Goal: Task Accomplishment & Management: Use online tool/utility

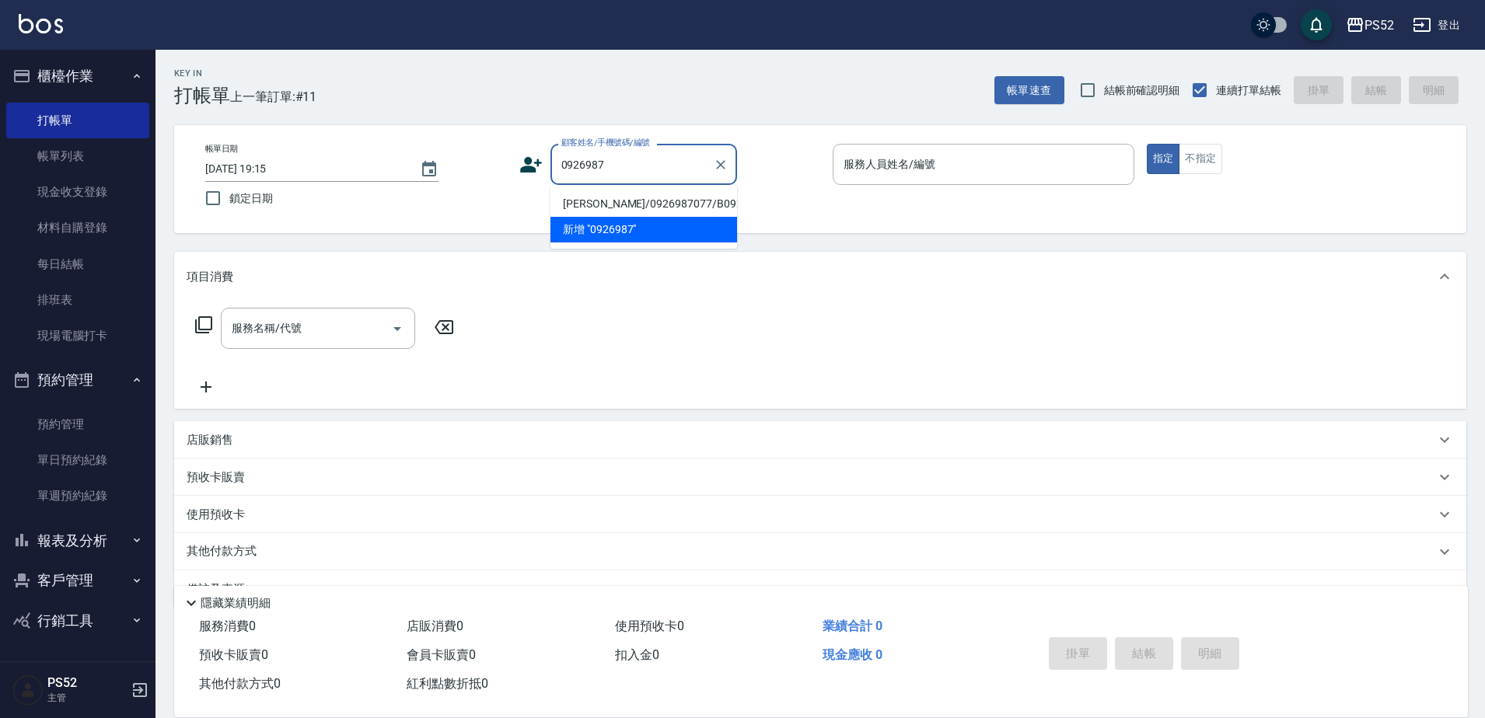
click at [622, 214] on li "[PERSON_NAME]/0926987077/B0926987077" at bounding box center [643, 204] width 187 height 26
type input "[PERSON_NAME]/0926987077/B0926987077"
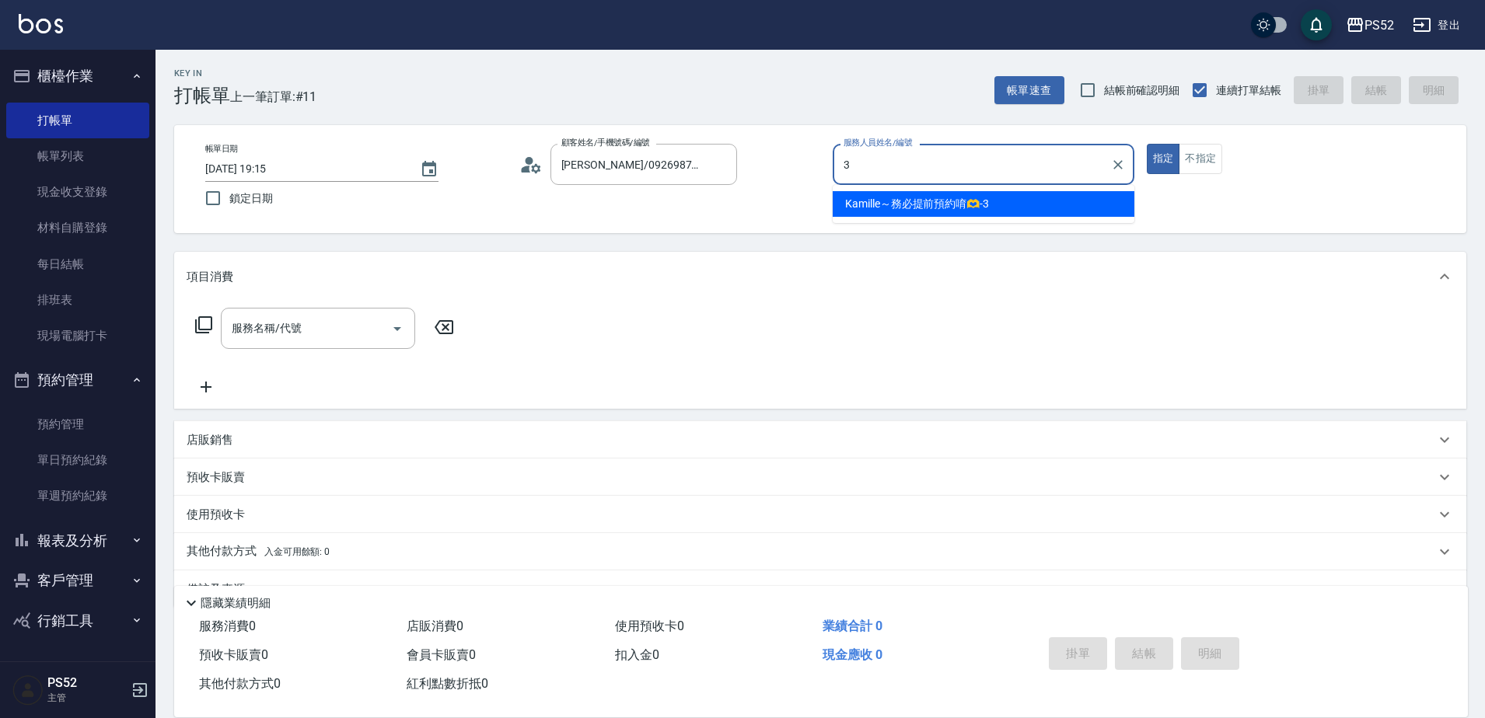
type input "Kamille～務必提前預約唷🫶-3"
type button "true"
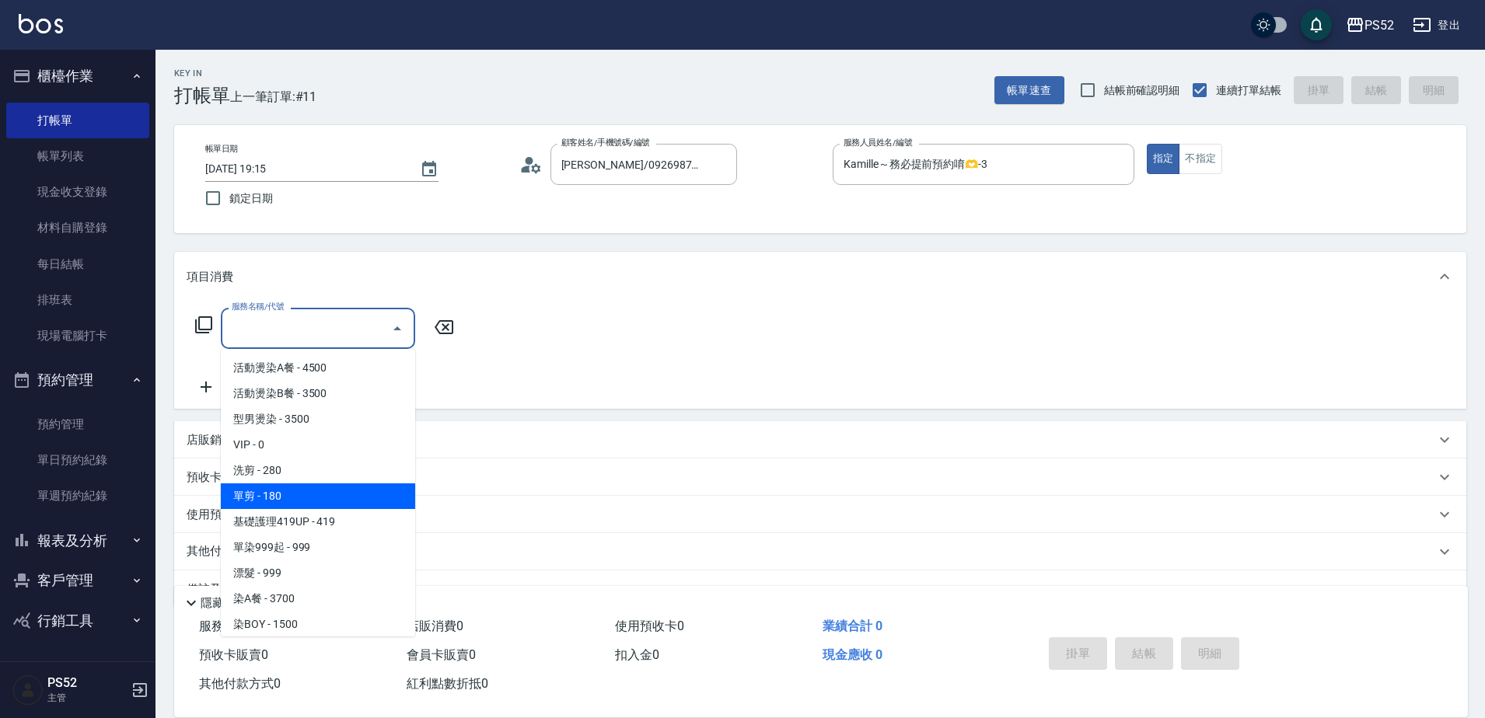
type input "單剪(C2)"
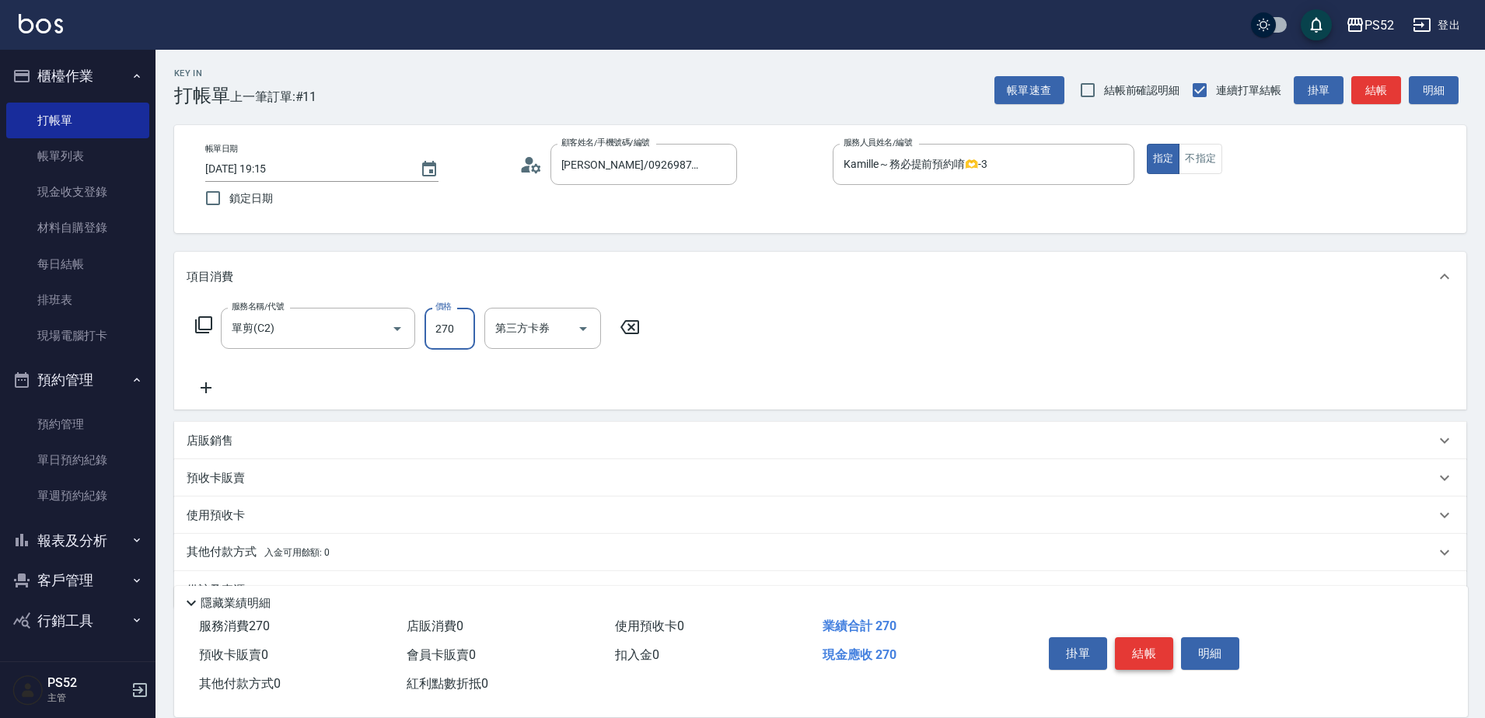
type input "270"
click at [1149, 649] on button "結帳" at bounding box center [1144, 654] width 58 height 33
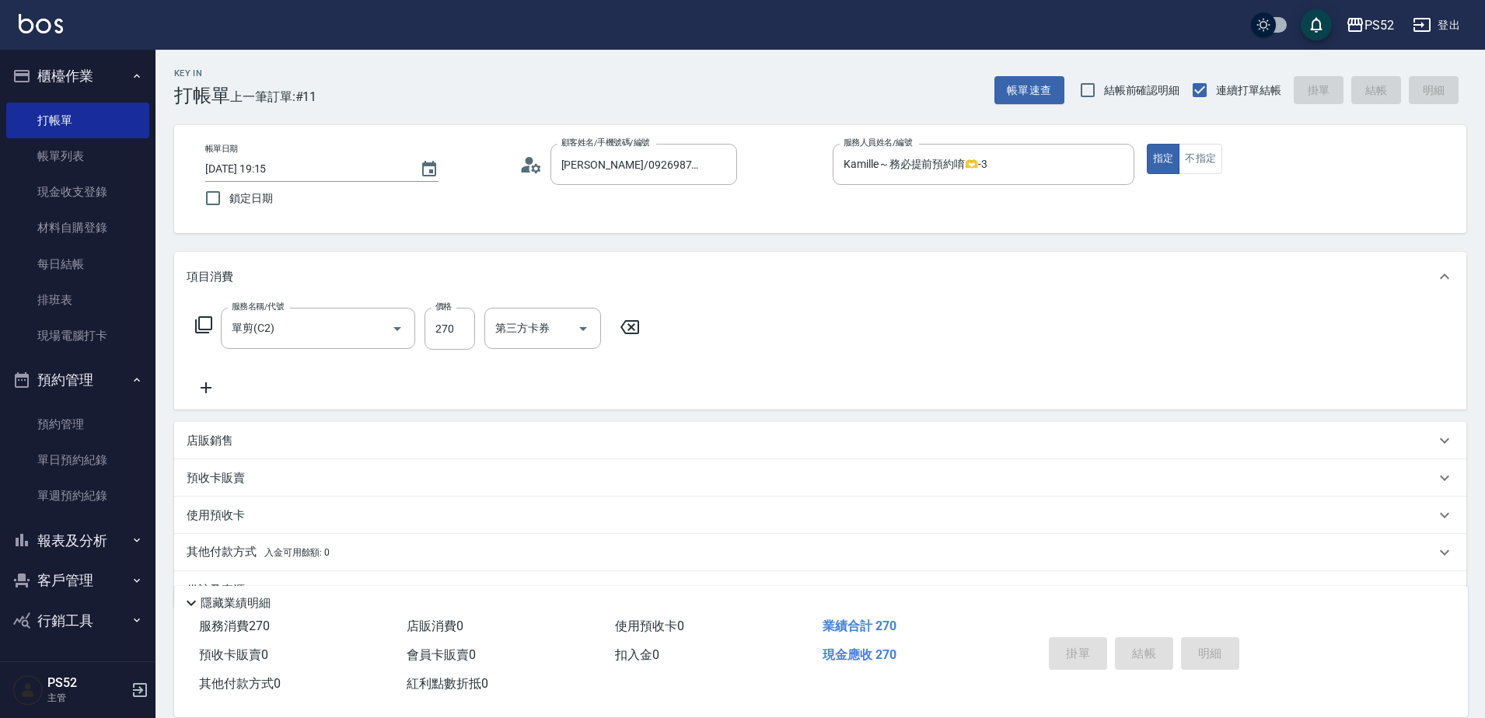
type input "[DATE] 19:51"
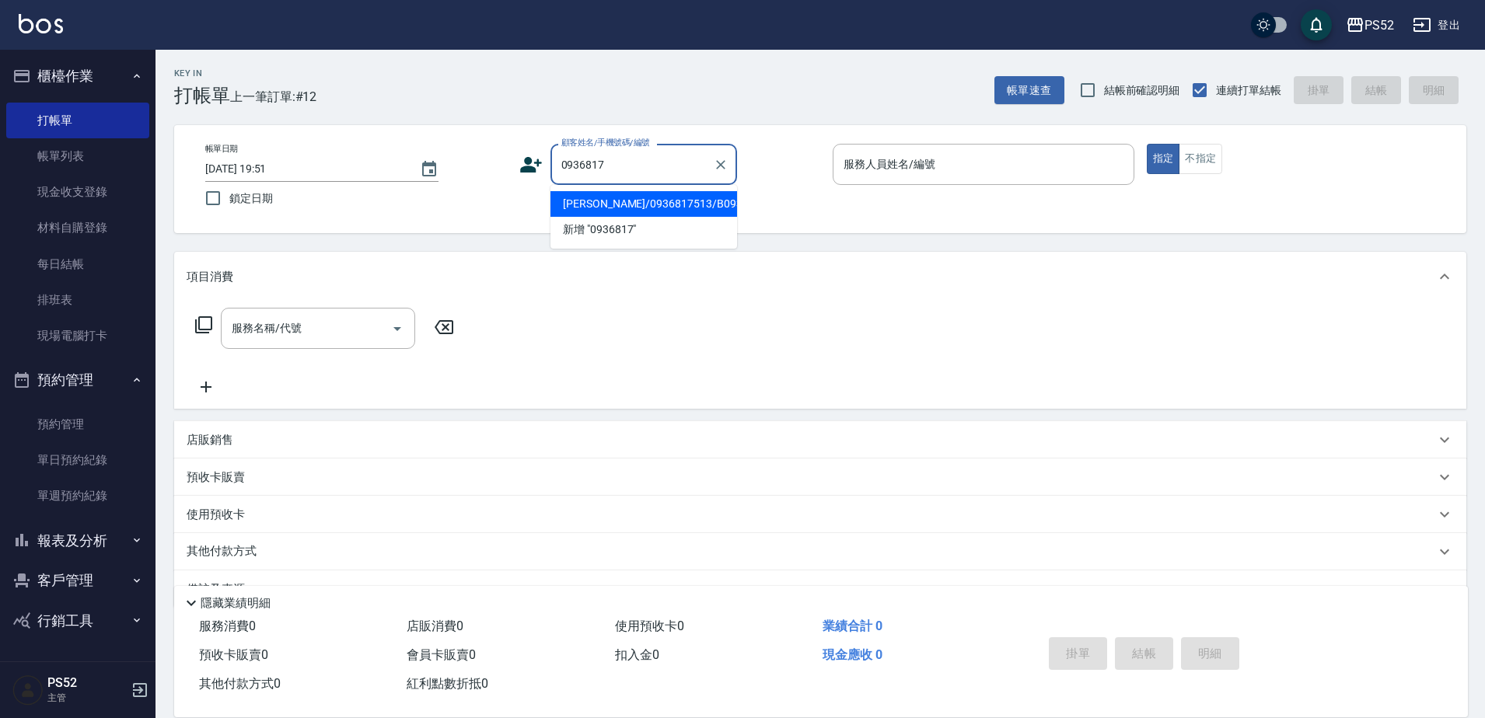
type input "[PERSON_NAME]/0936817513/B0936817513"
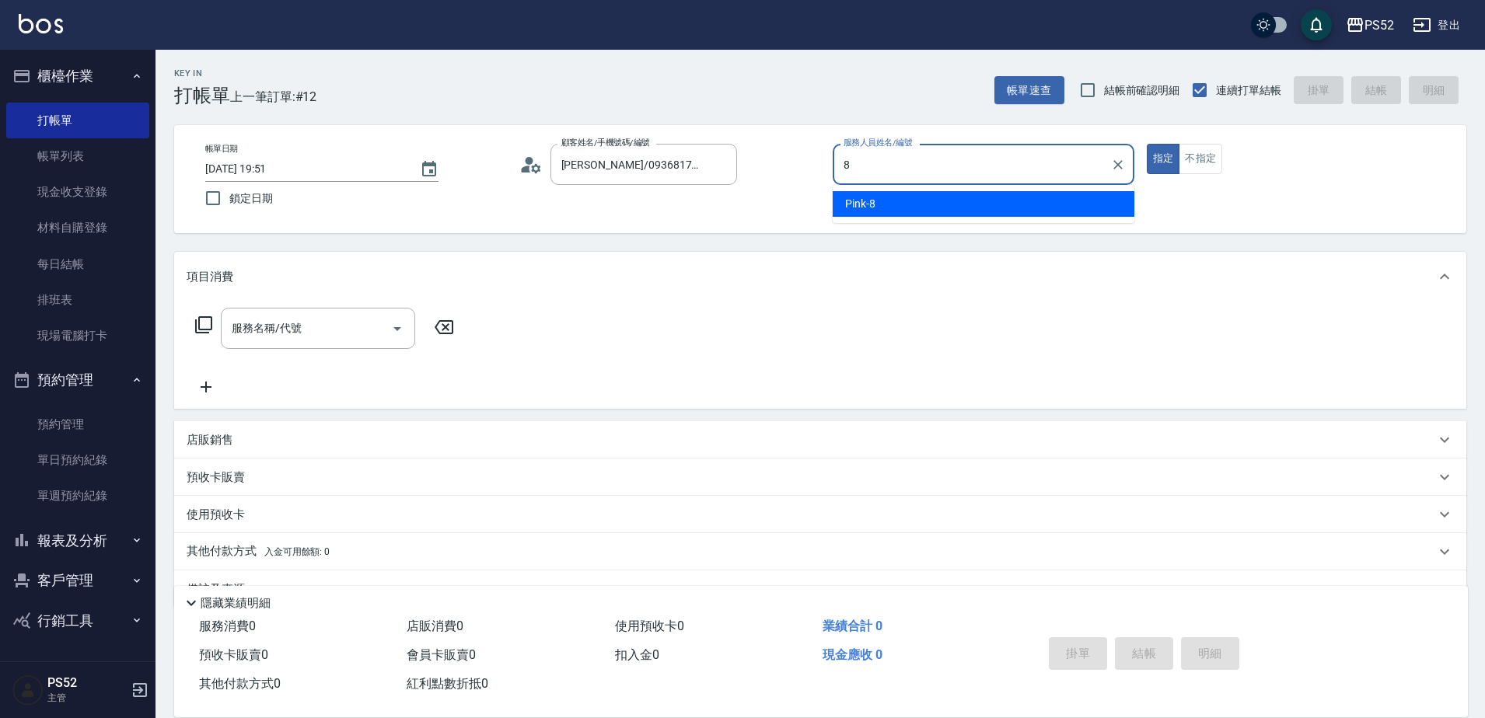
type input "Pink-8"
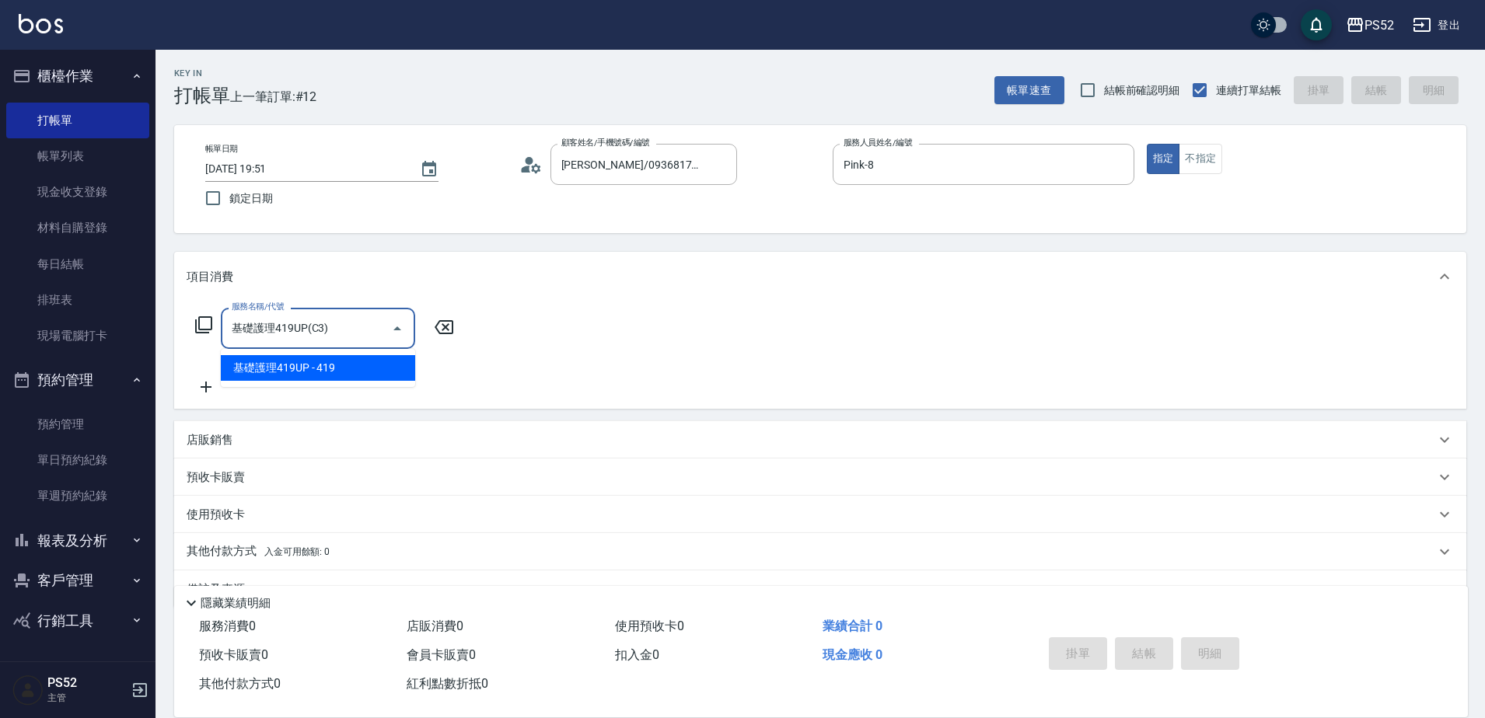
type input "基礎護理419UP(C3)"
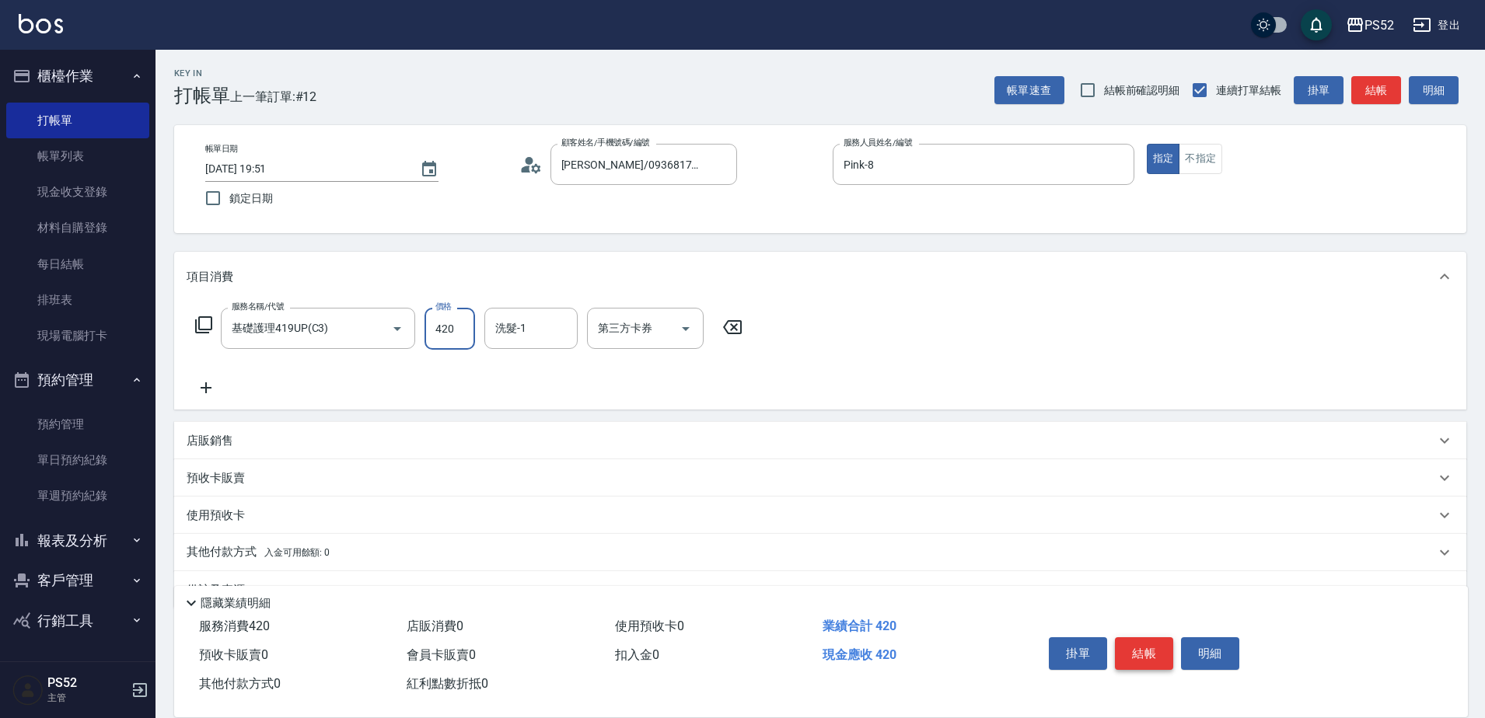
type input "420"
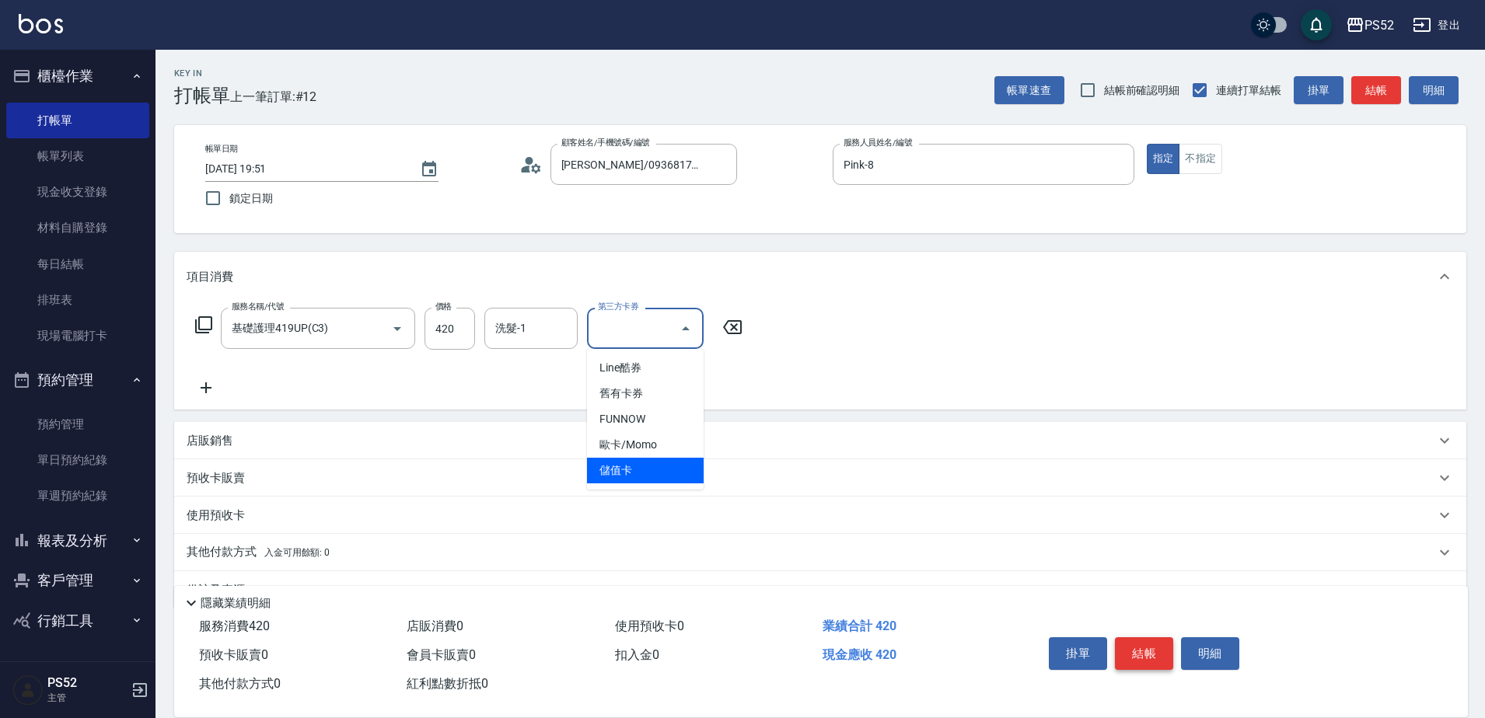
type input "儲值卡"
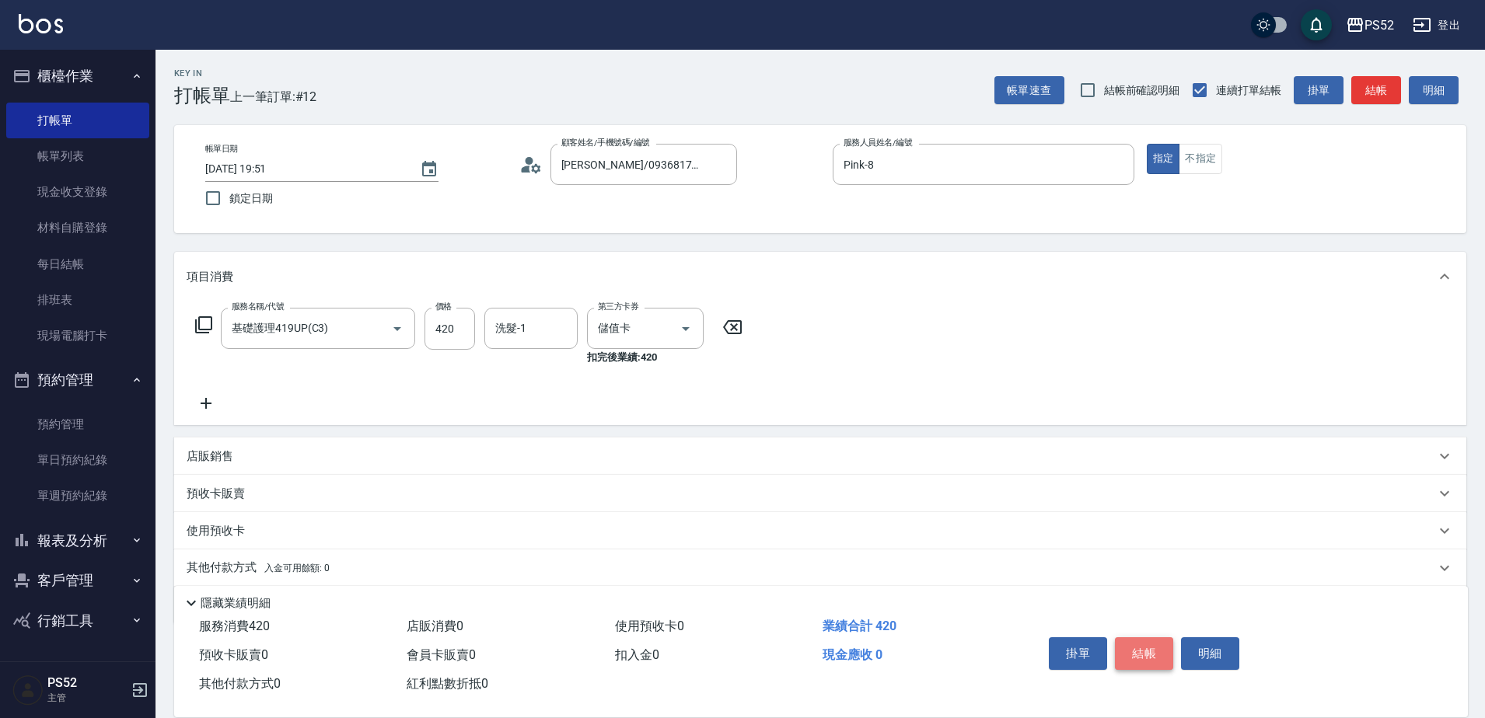
click at [1149, 649] on button "結帳" at bounding box center [1144, 654] width 58 height 33
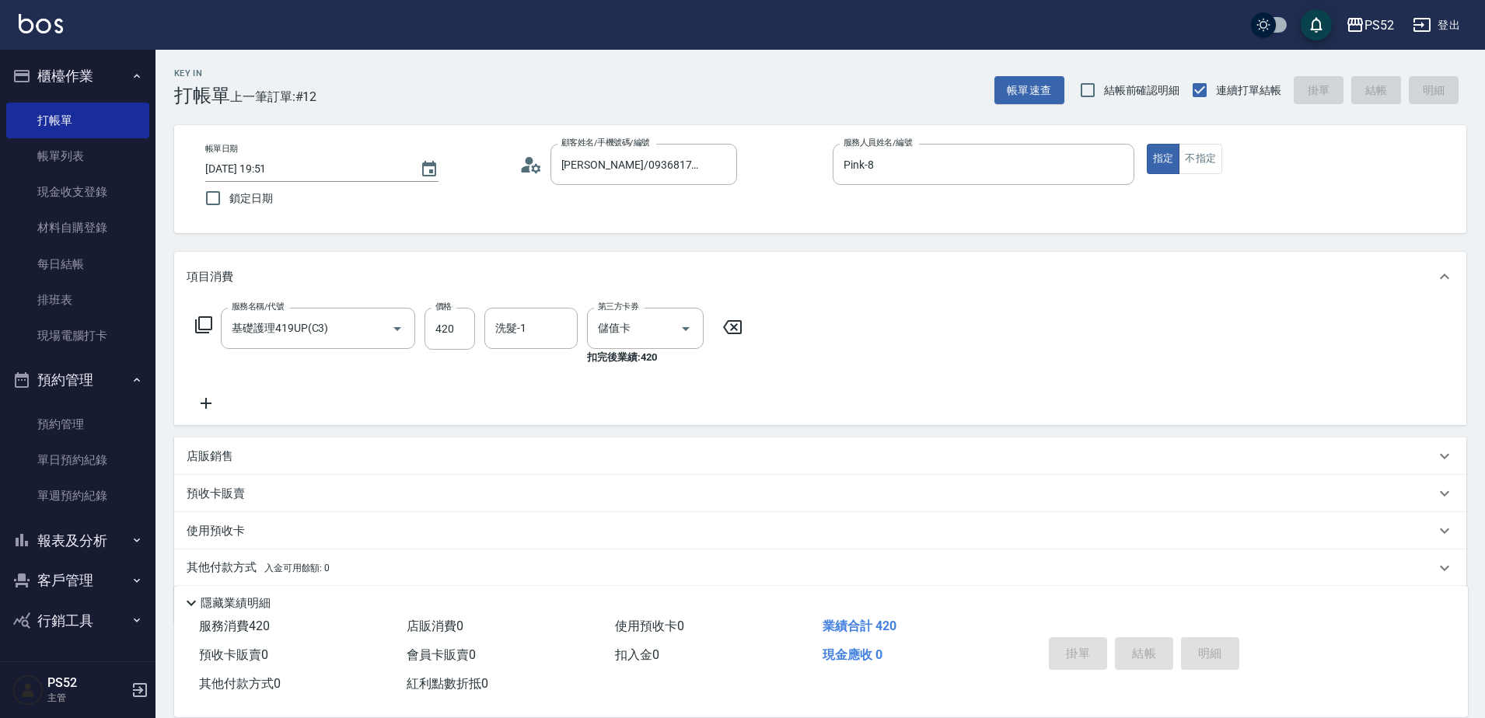
type input "[DATE] 19:52"
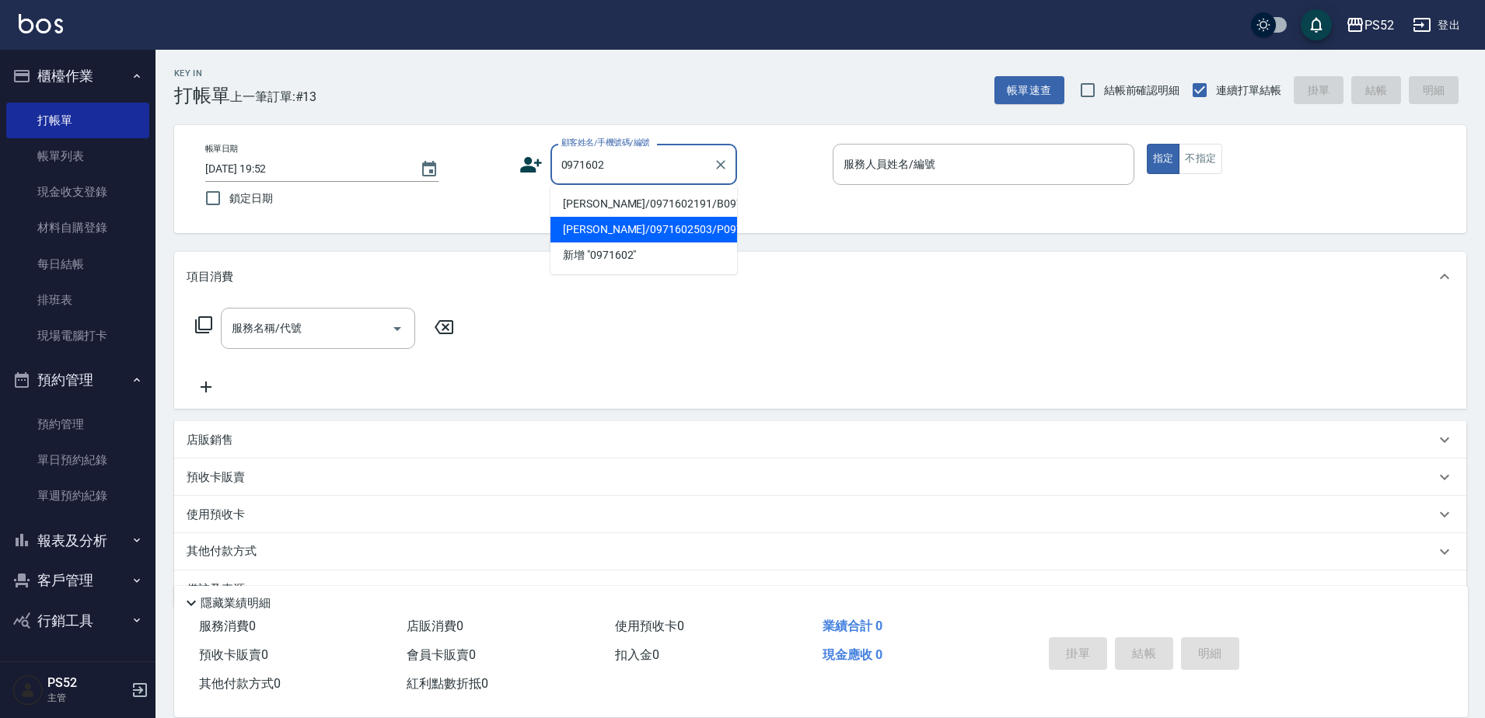
click at [620, 243] on li "[PERSON_NAME]/0971602503/P0971602503" at bounding box center [643, 230] width 187 height 26
type input "[PERSON_NAME]/0971602503/P0971602503"
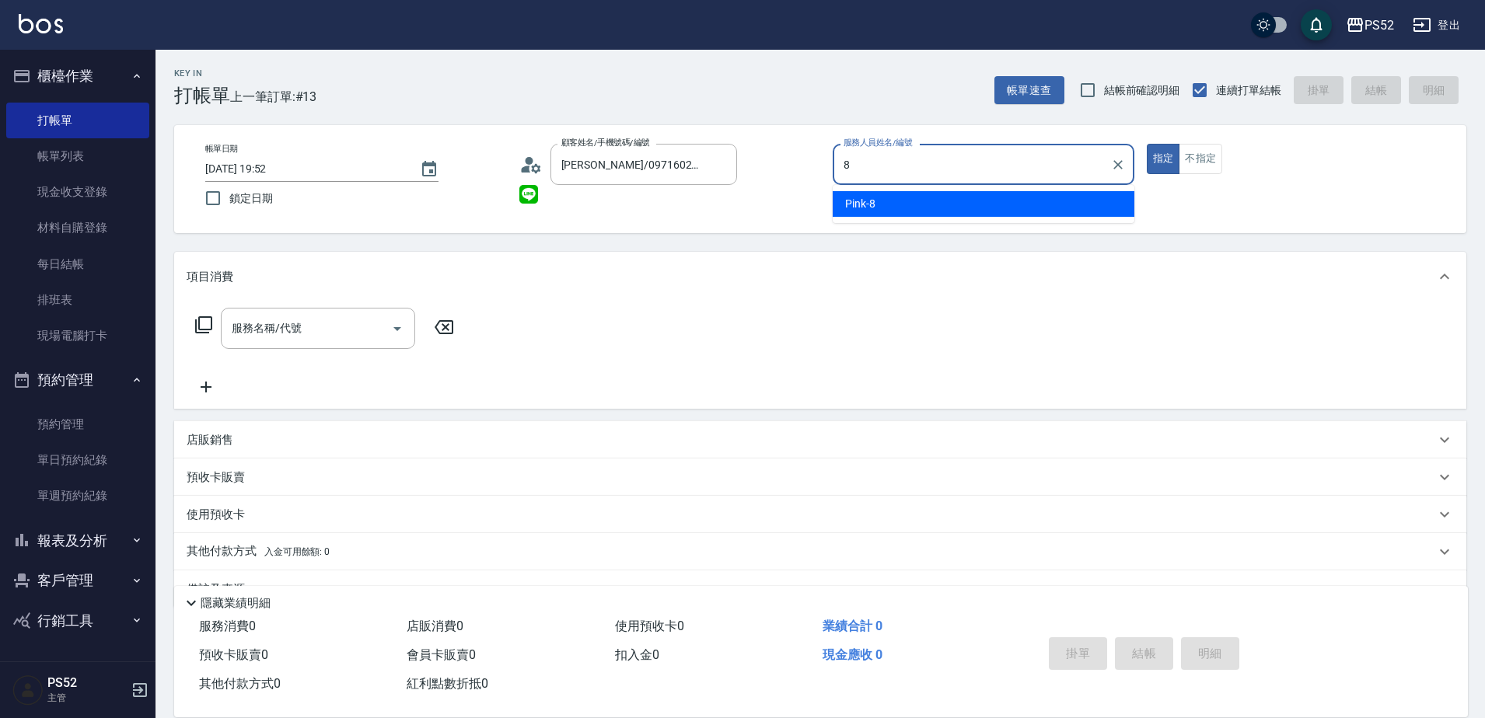
type input "Pink-8"
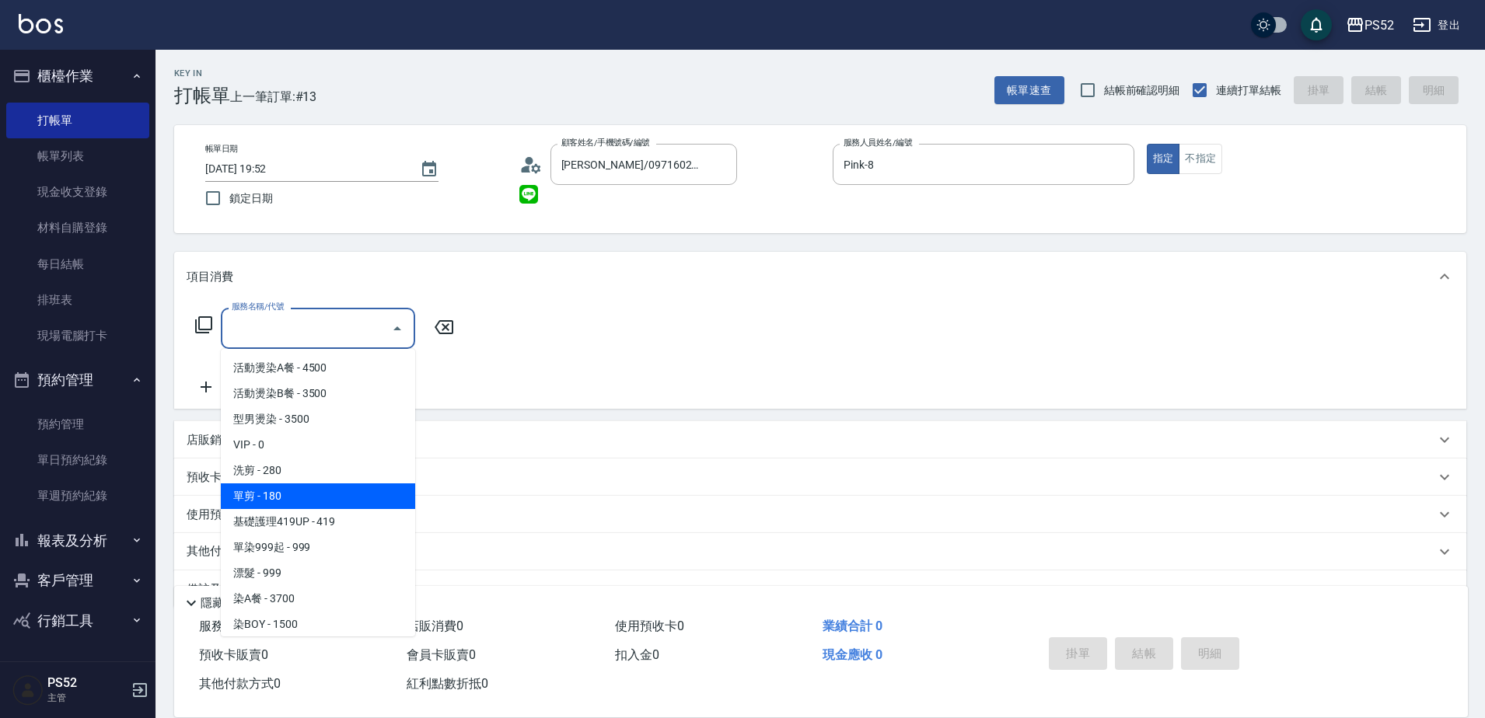
type input "單剪(C2)"
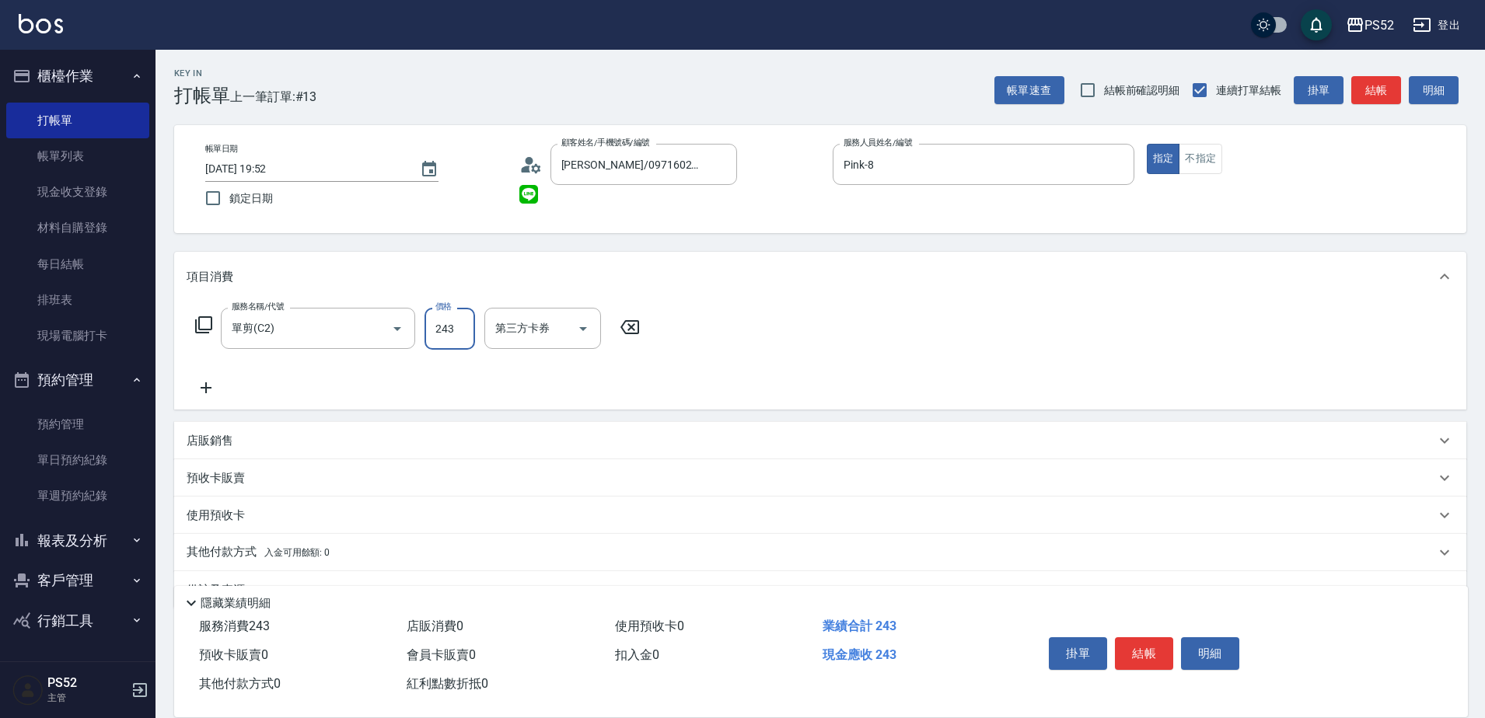
type input "243"
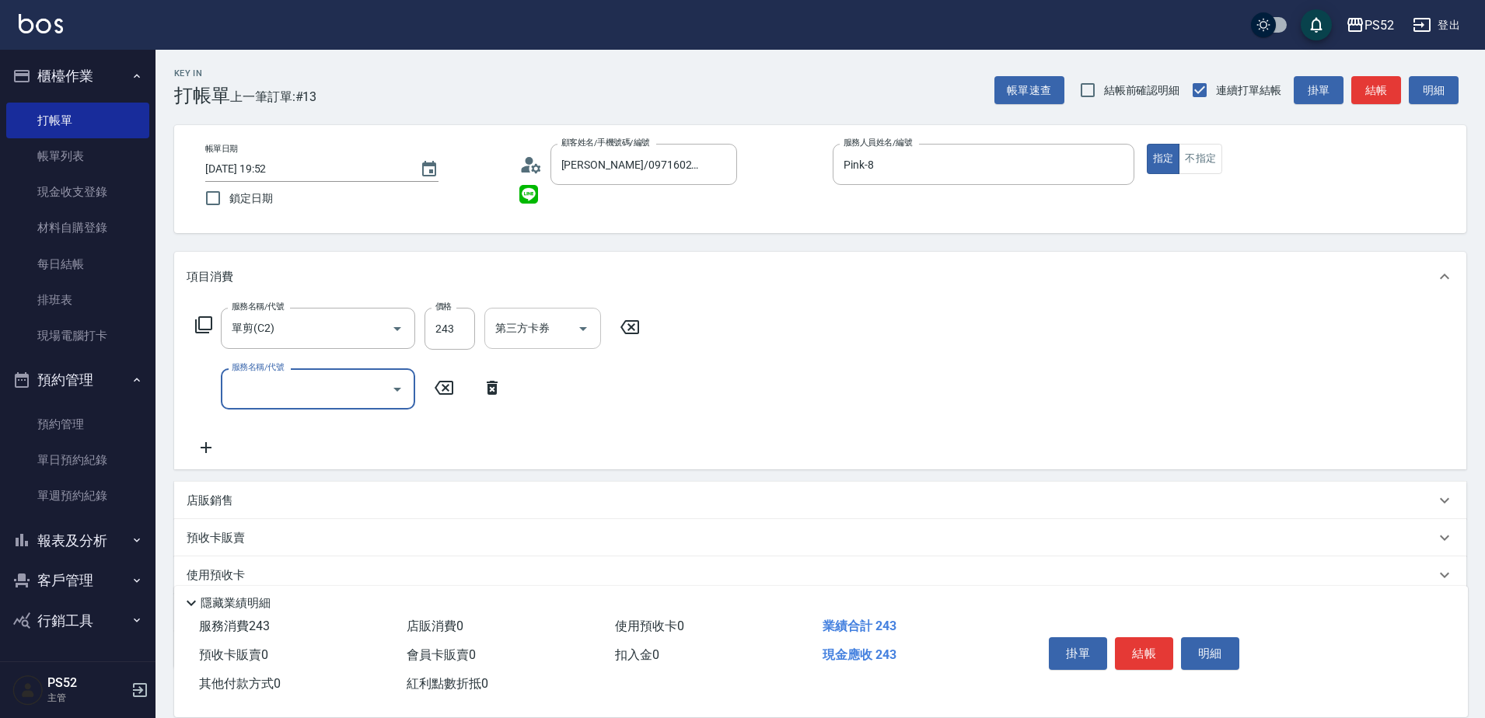
click at [550, 337] on input "第三方卡券" at bounding box center [530, 328] width 79 height 27
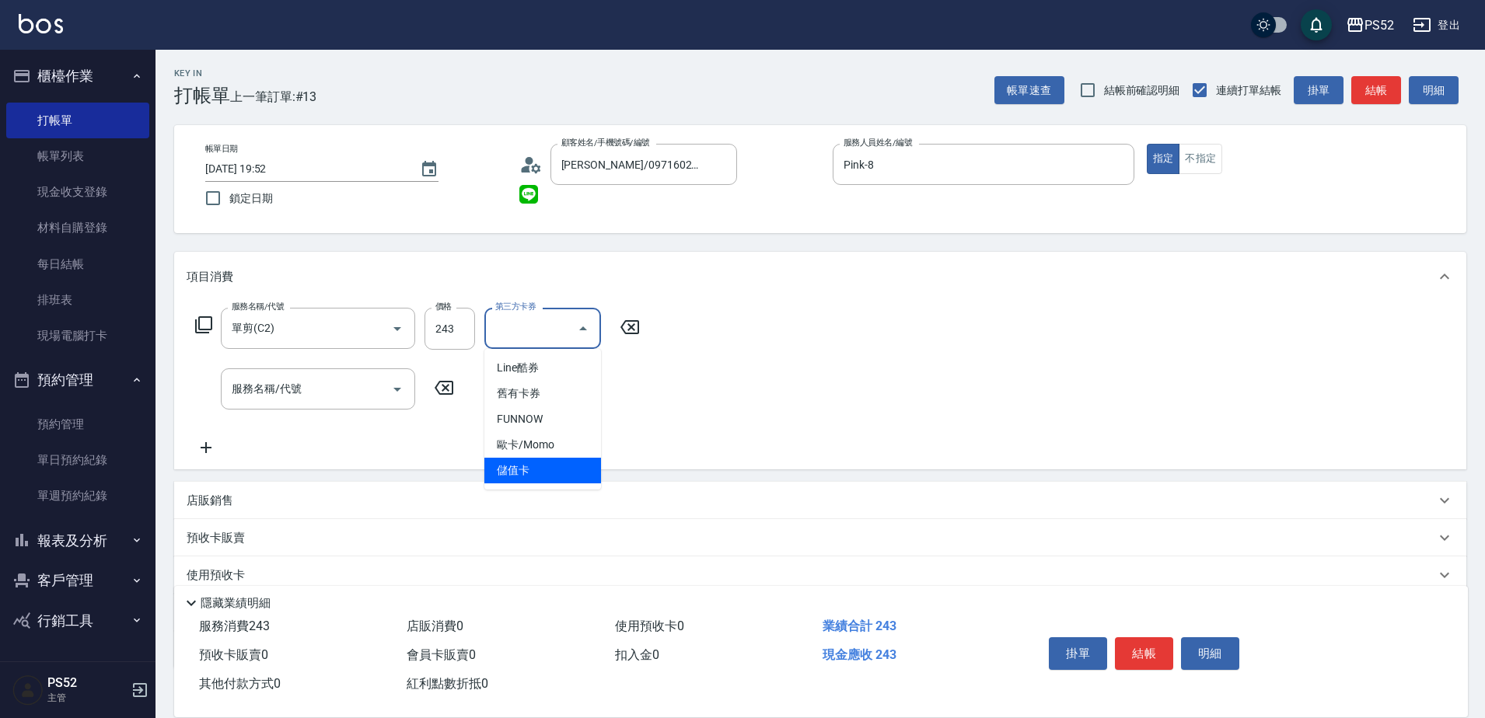
click at [573, 470] on span "儲值卡" at bounding box center [542, 471] width 117 height 26
type input "儲值卡"
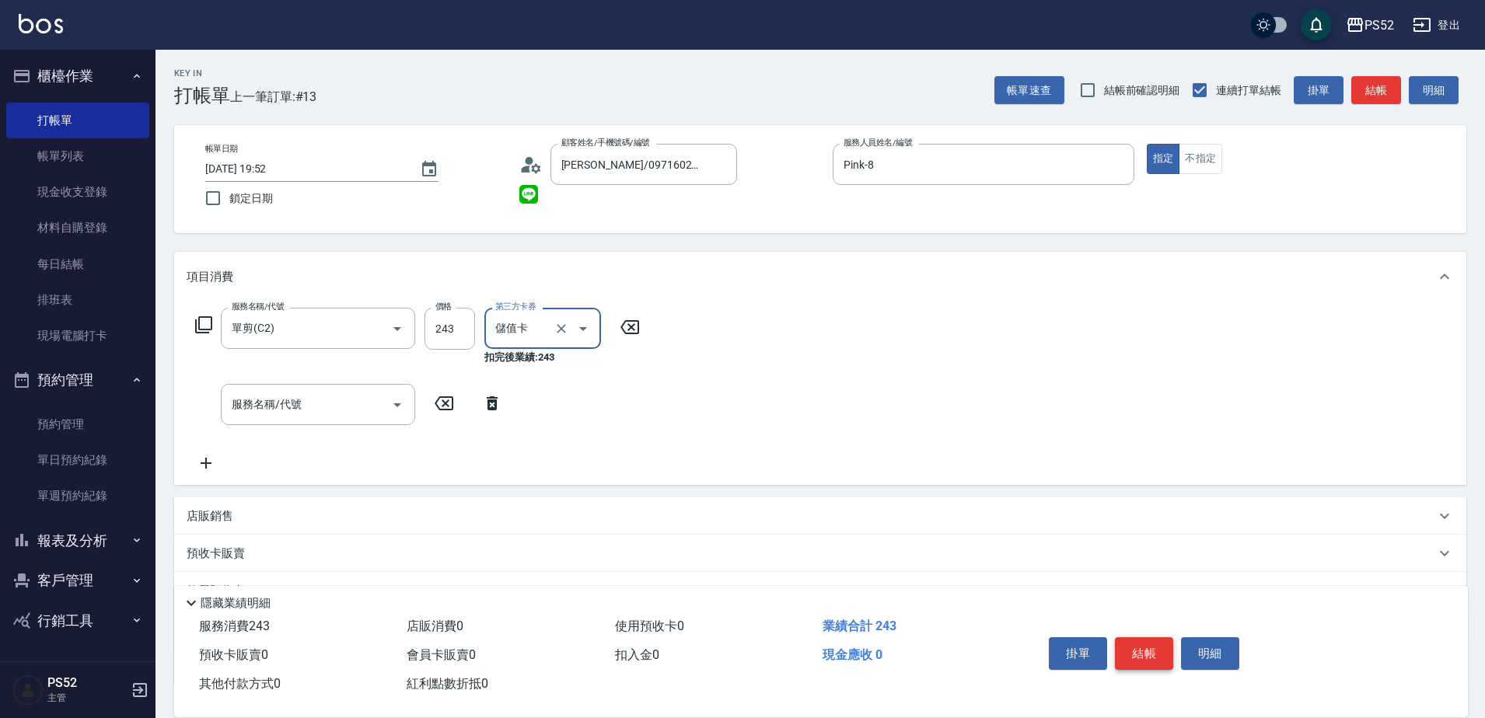
click at [1147, 646] on button "結帳" at bounding box center [1144, 654] width 58 height 33
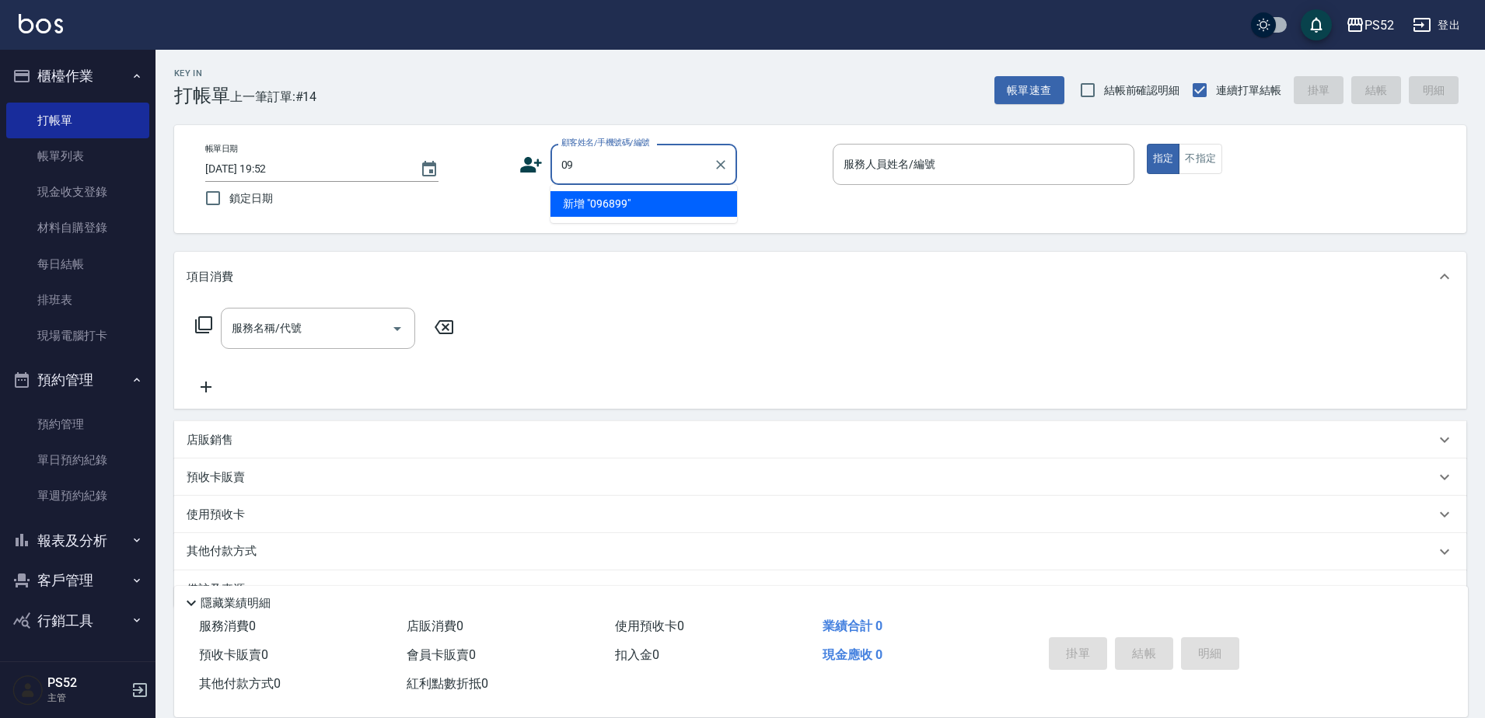
type input "0"
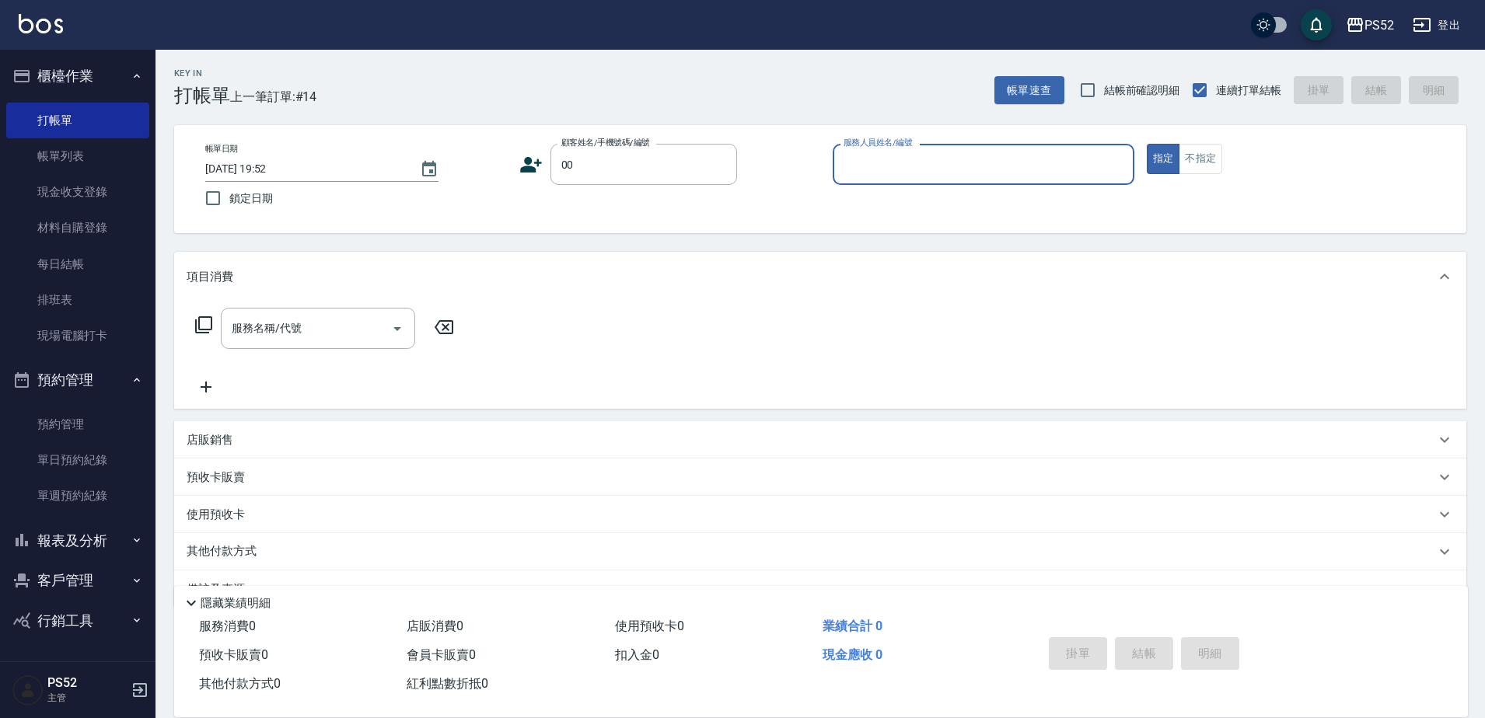
type input "00"
type input "8"
type input "無名氏/00/PS00"
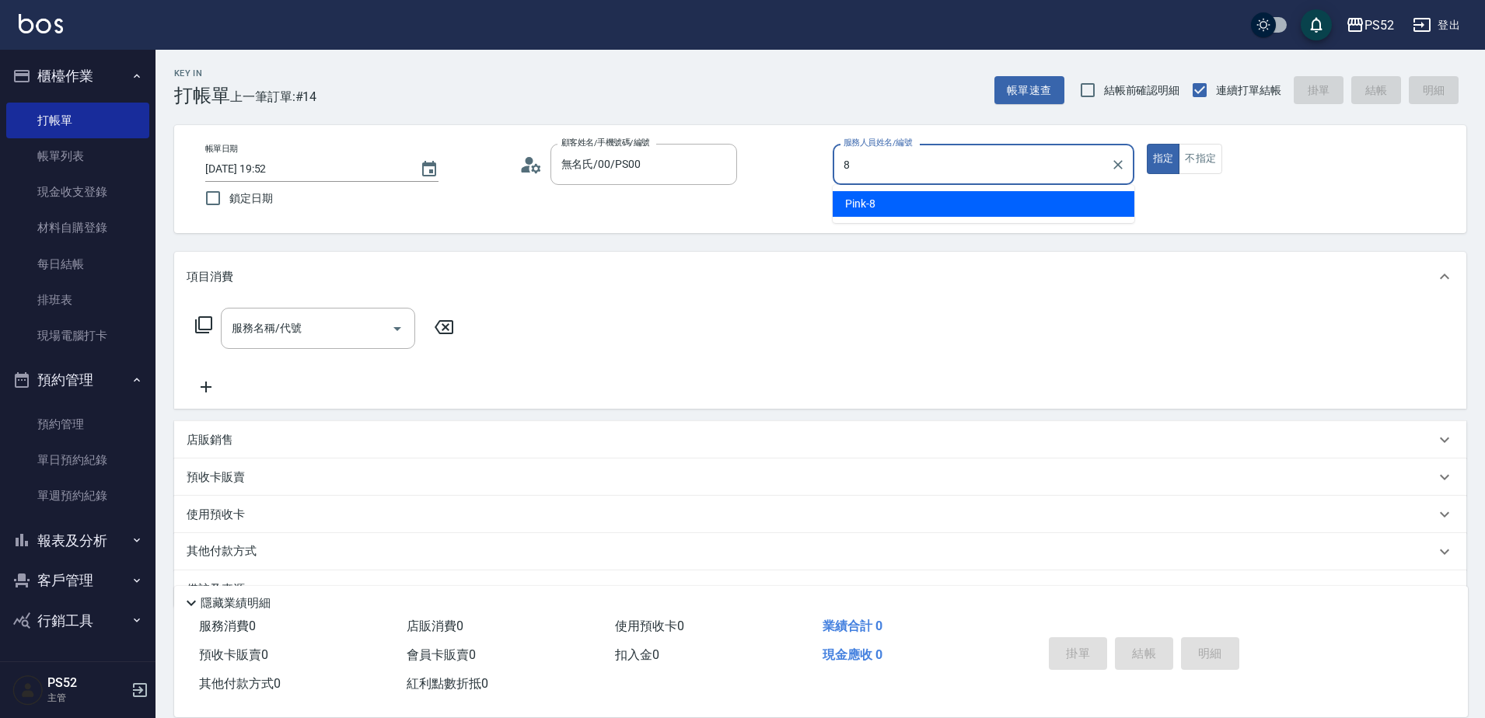
type input "Pink-8"
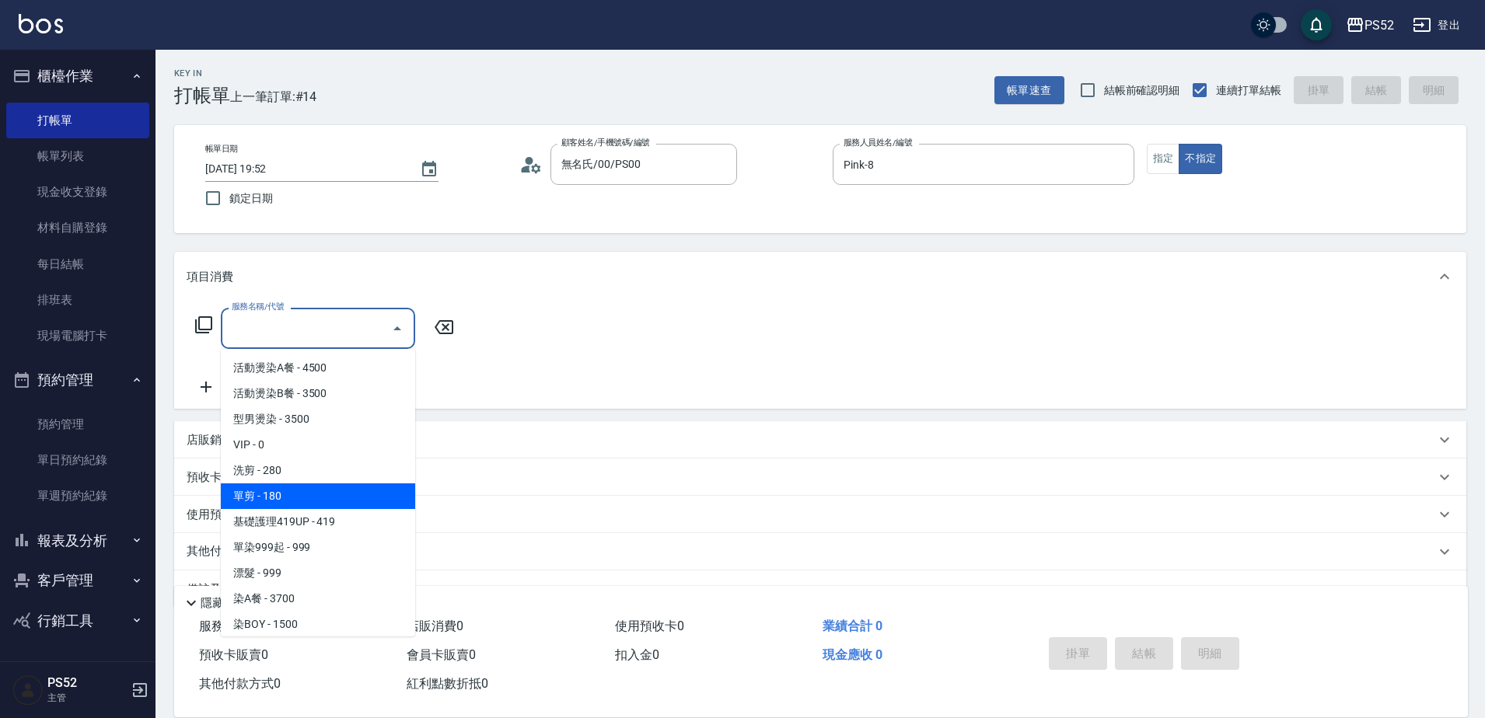
type input "單剪(C2)"
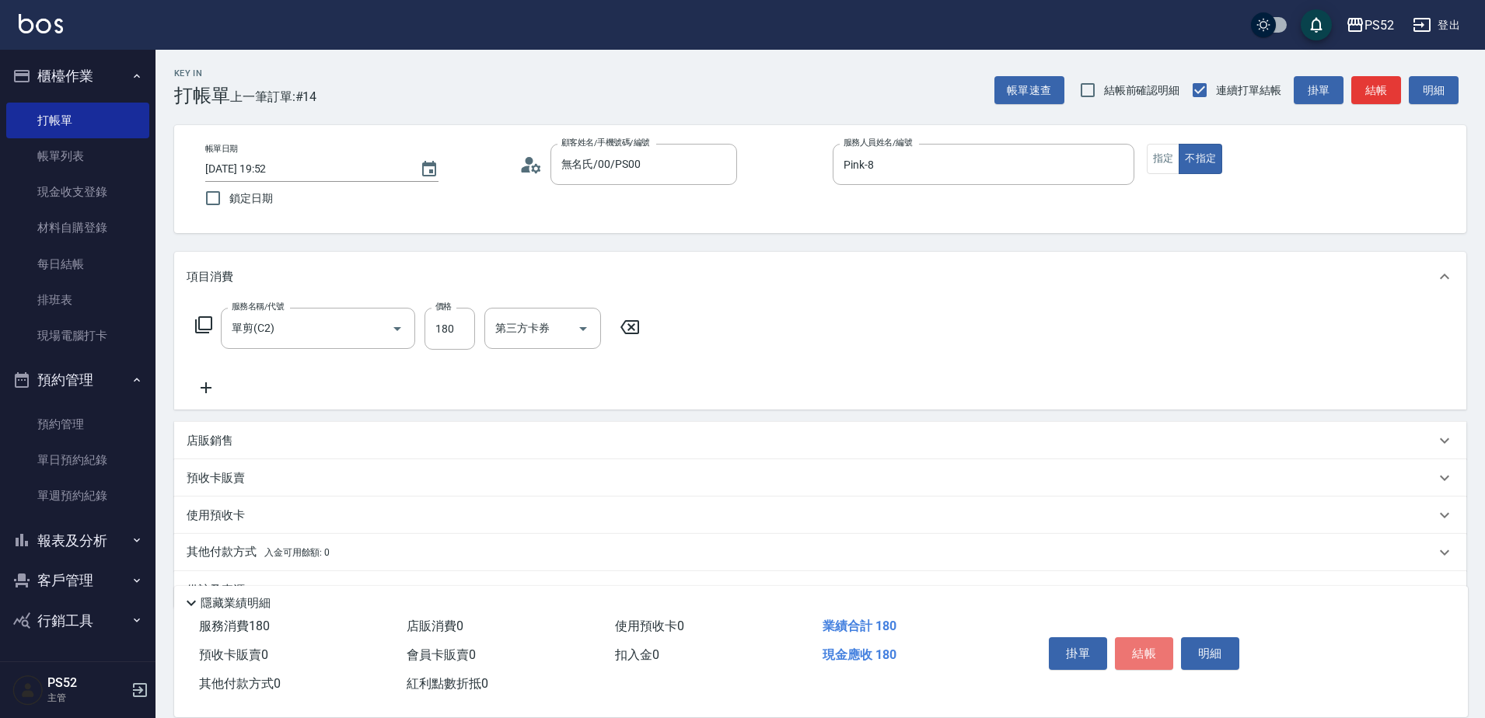
drag, startPoint x: 1147, startPoint y: 646, endPoint x: 1148, endPoint y: 664, distance: 17.9
click at [1148, 662] on button "結帳" at bounding box center [1144, 654] width 58 height 33
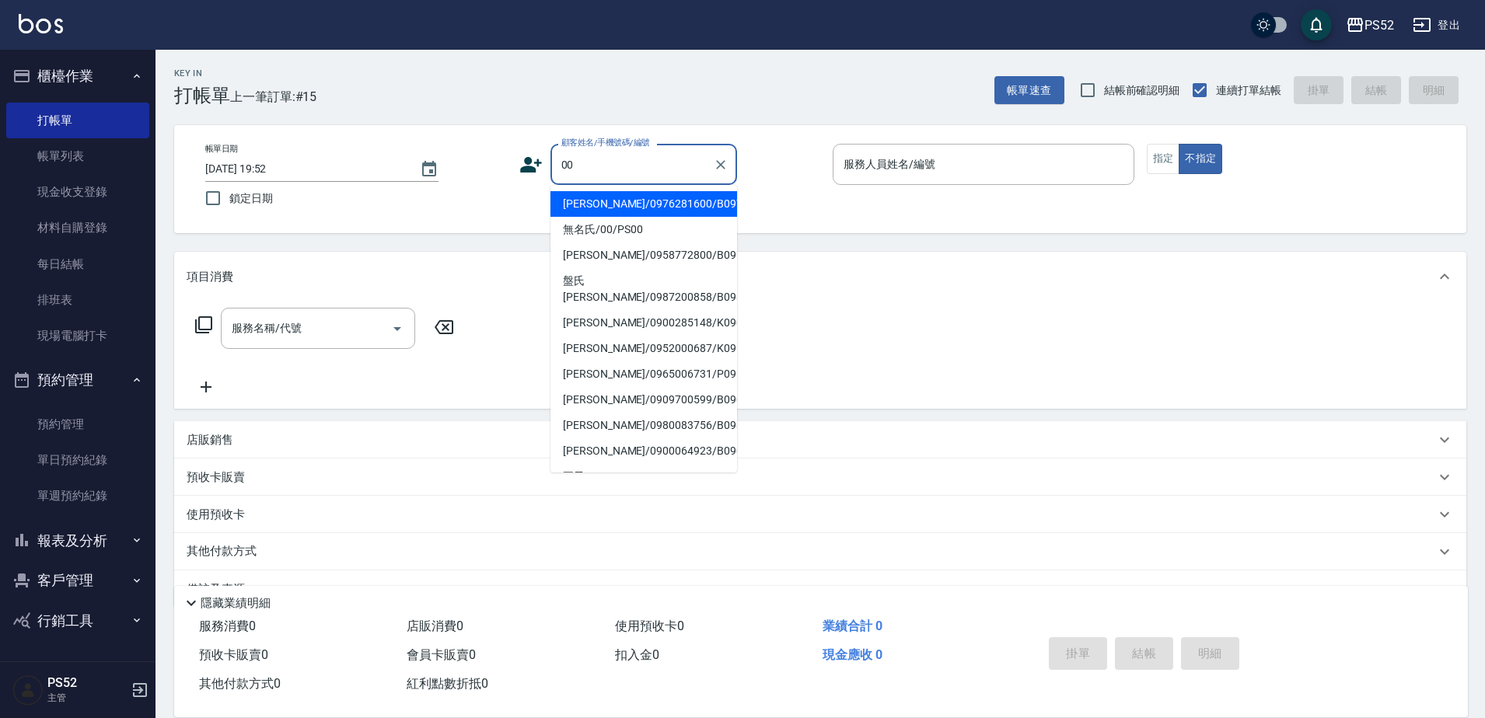
type input "[PERSON_NAME]/0976281600/B0976281600"
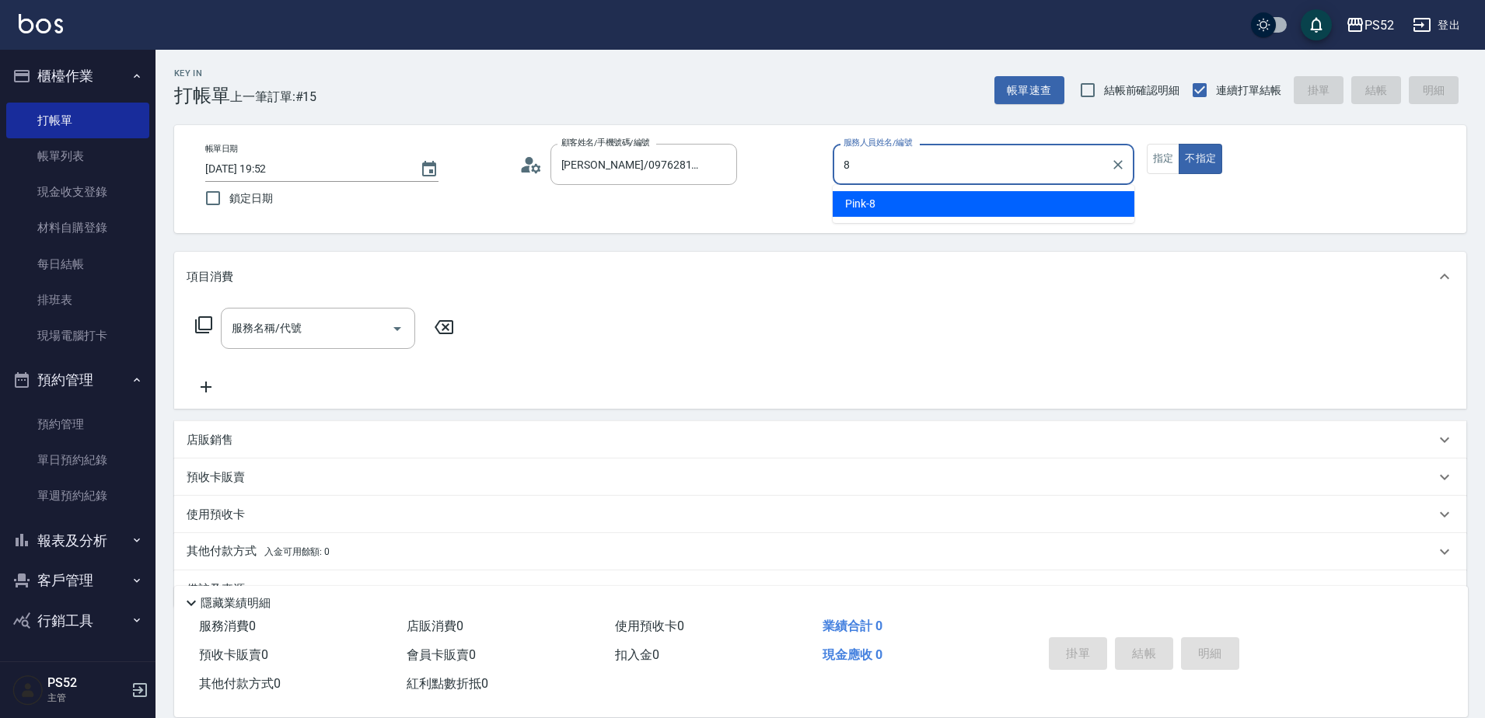
type input "Pink-8"
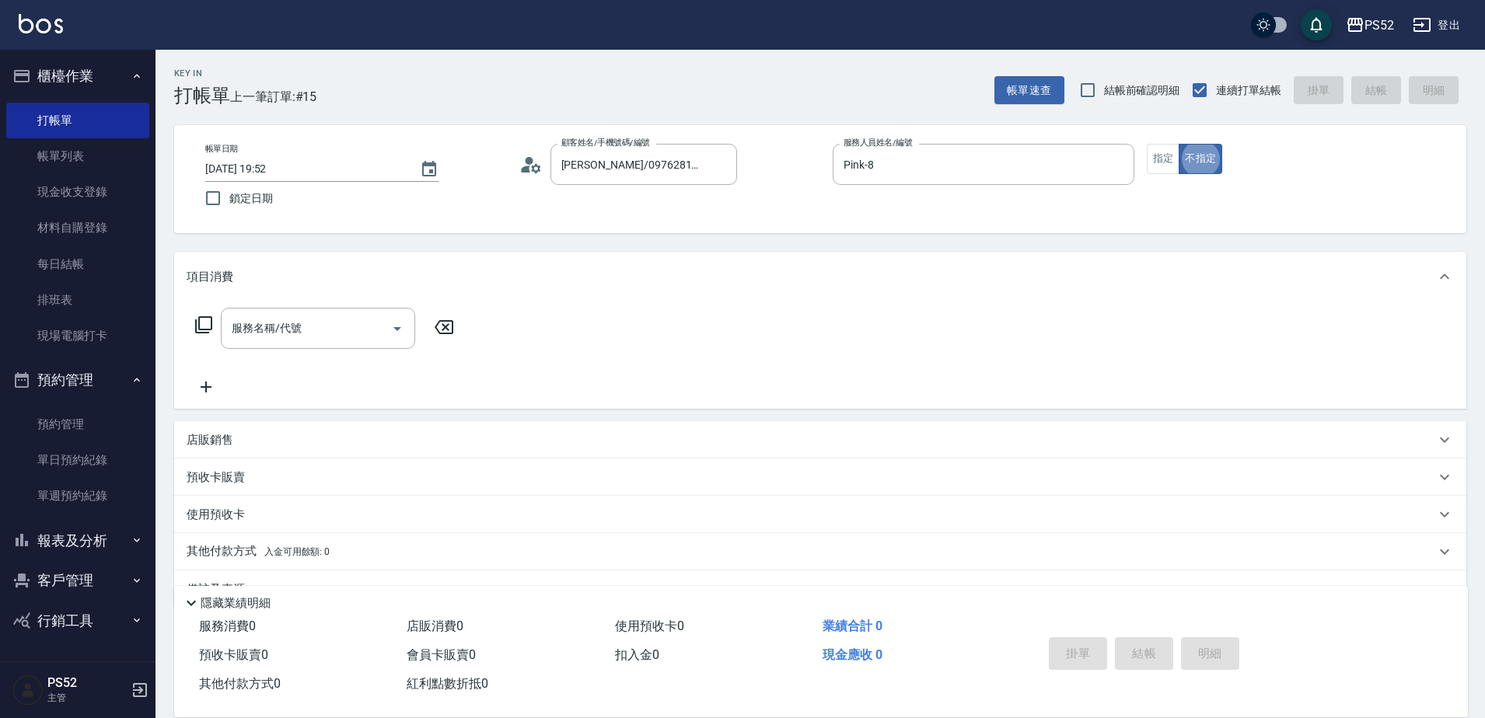
type button "false"
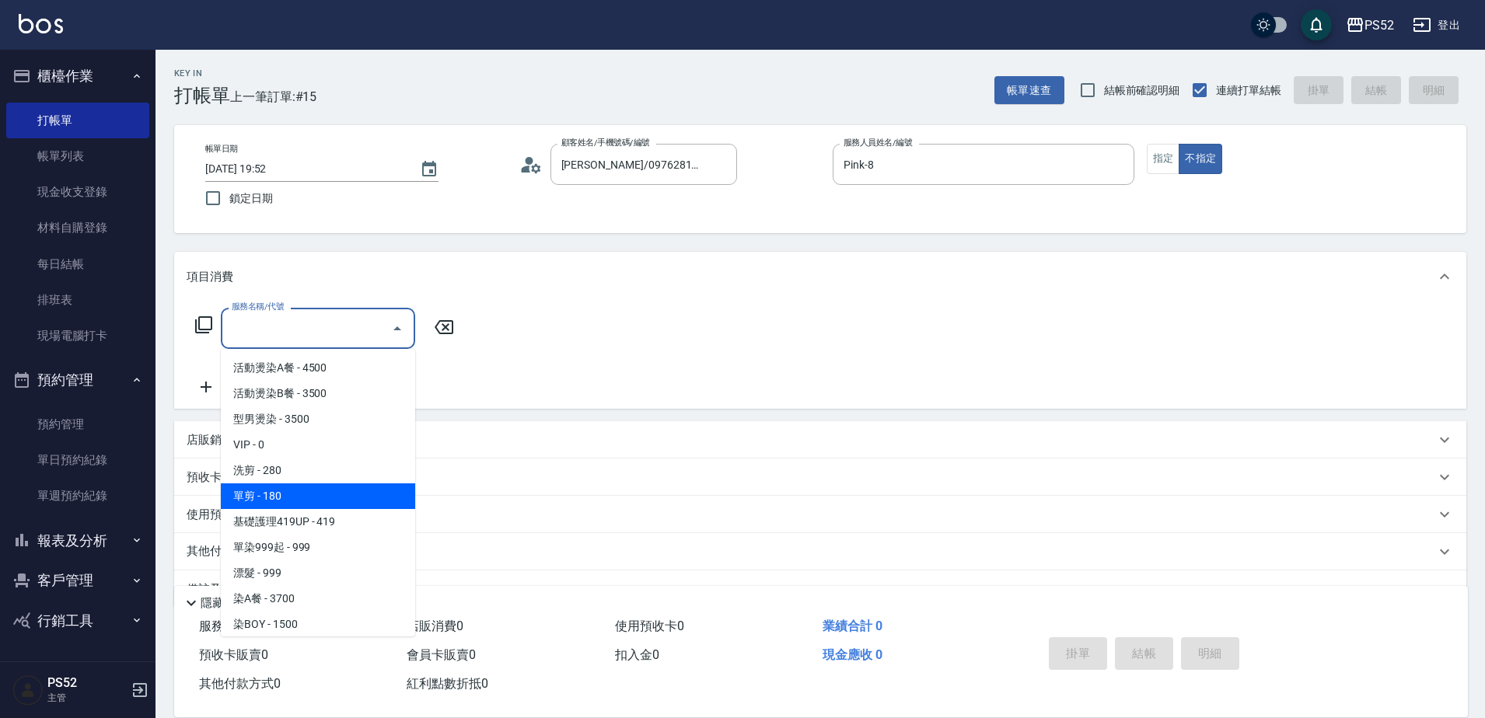
type input "單剪(C2)"
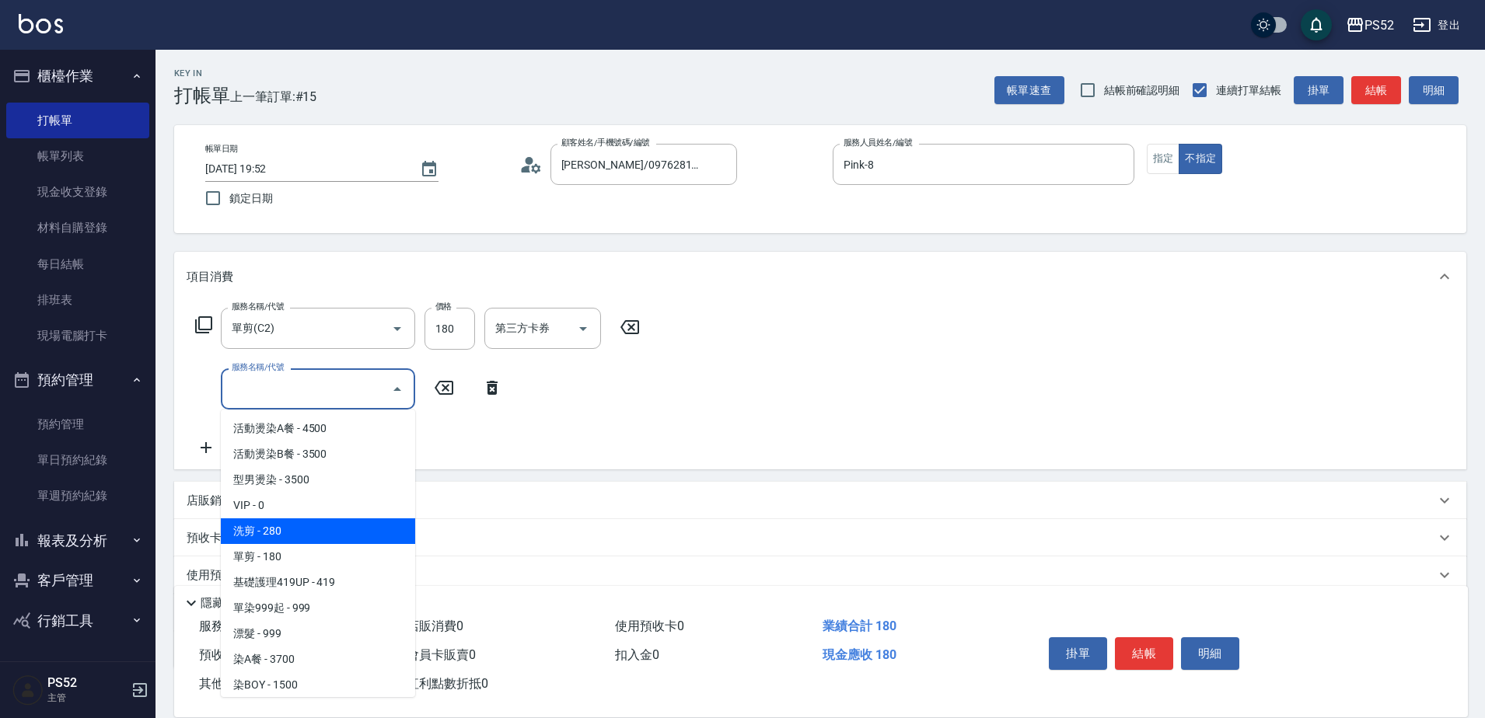
type input "單剪(C2)"
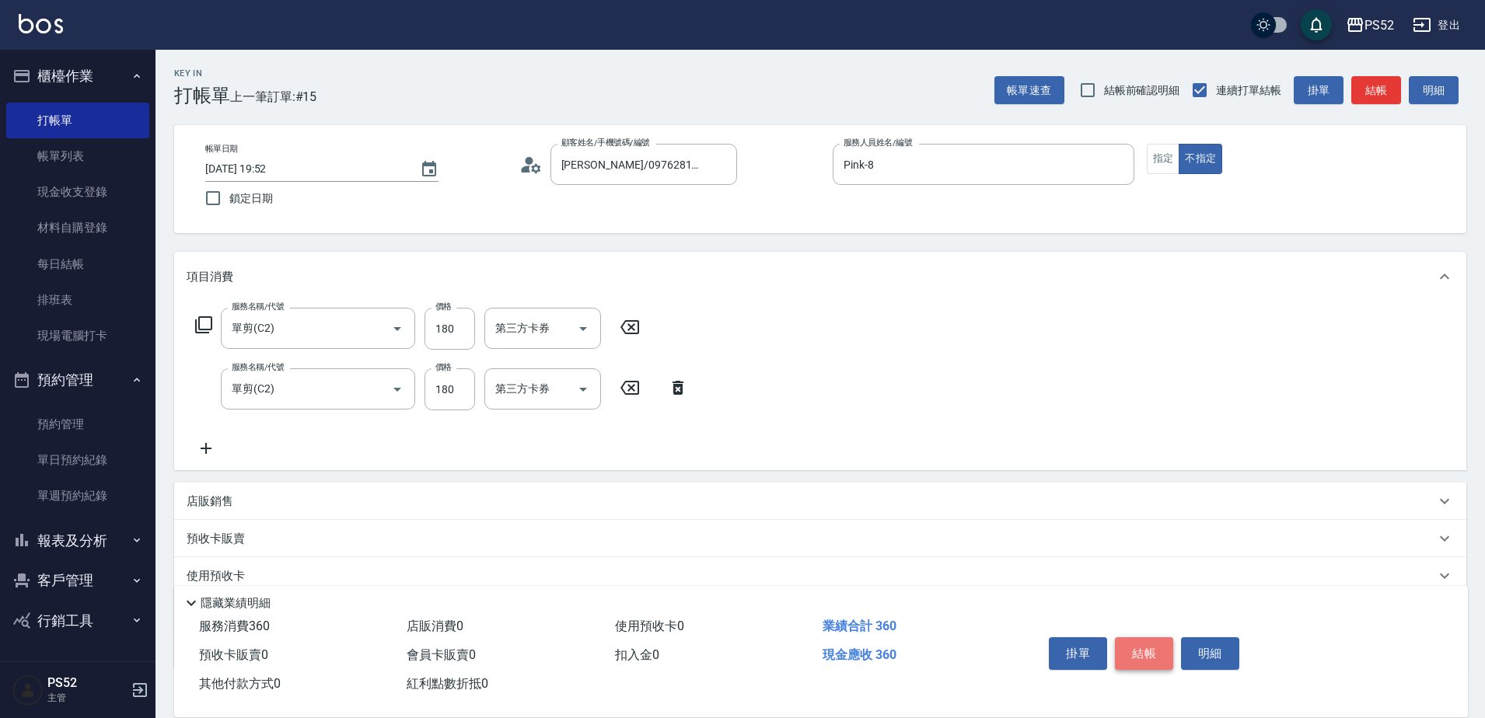
click at [1139, 648] on button "結帳" at bounding box center [1144, 654] width 58 height 33
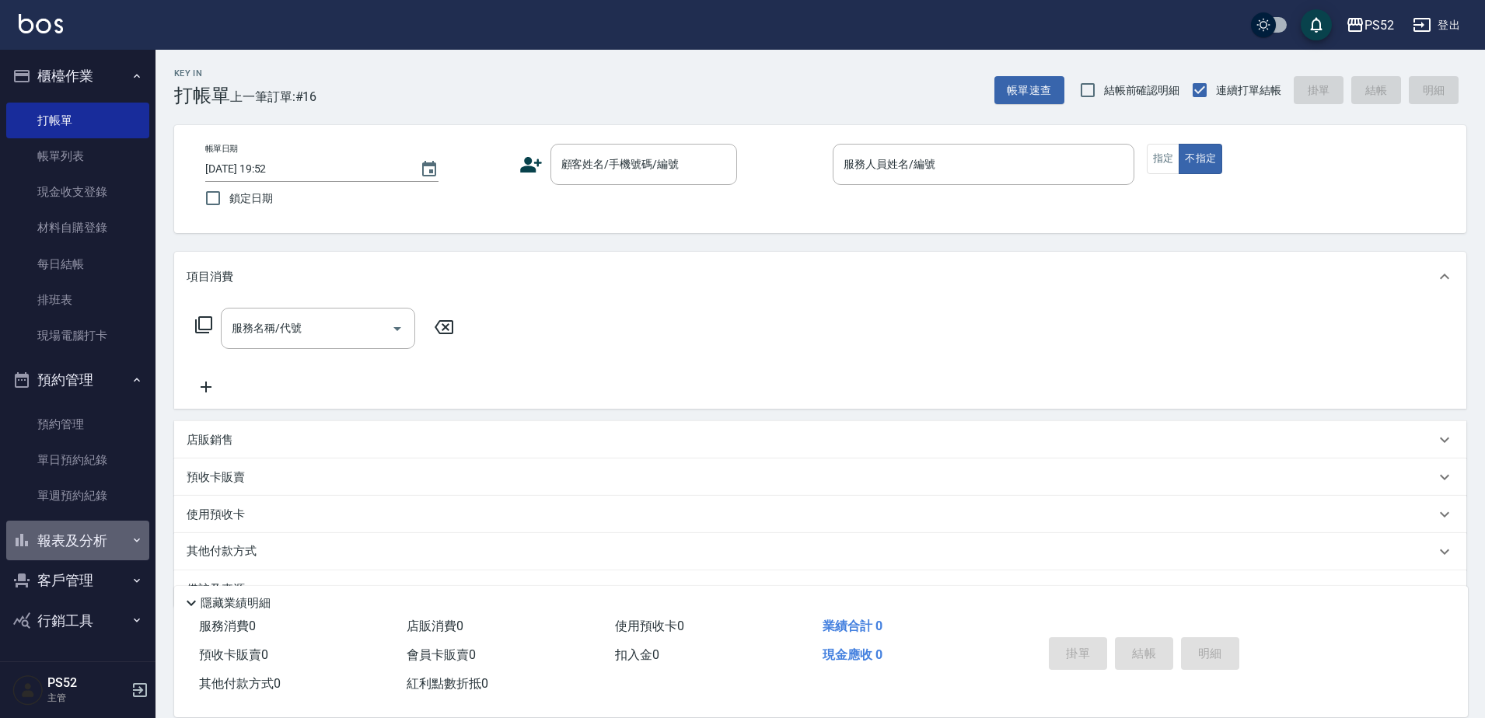
click at [55, 537] on button "報表及分析" at bounding box center [77, 541] width 143 height 40
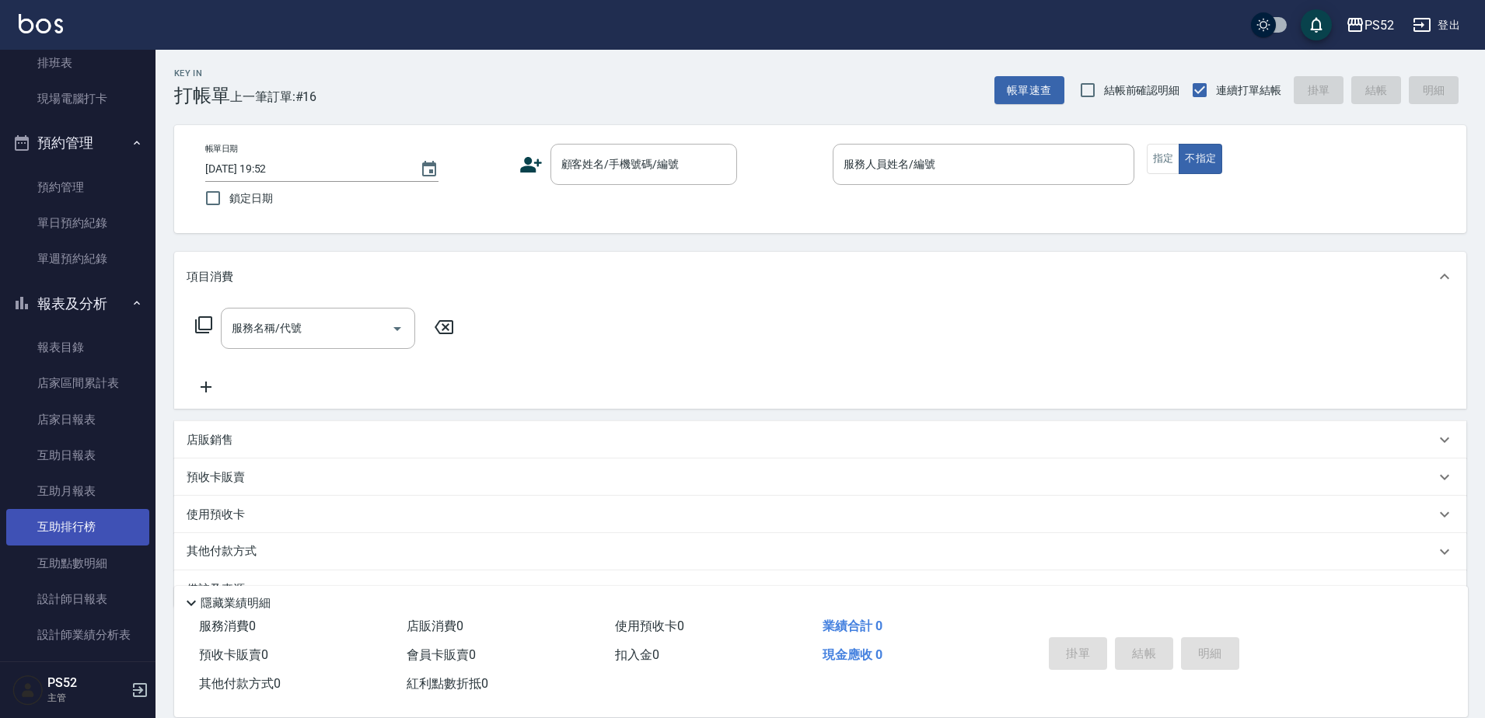
scroll to position [259, 0]
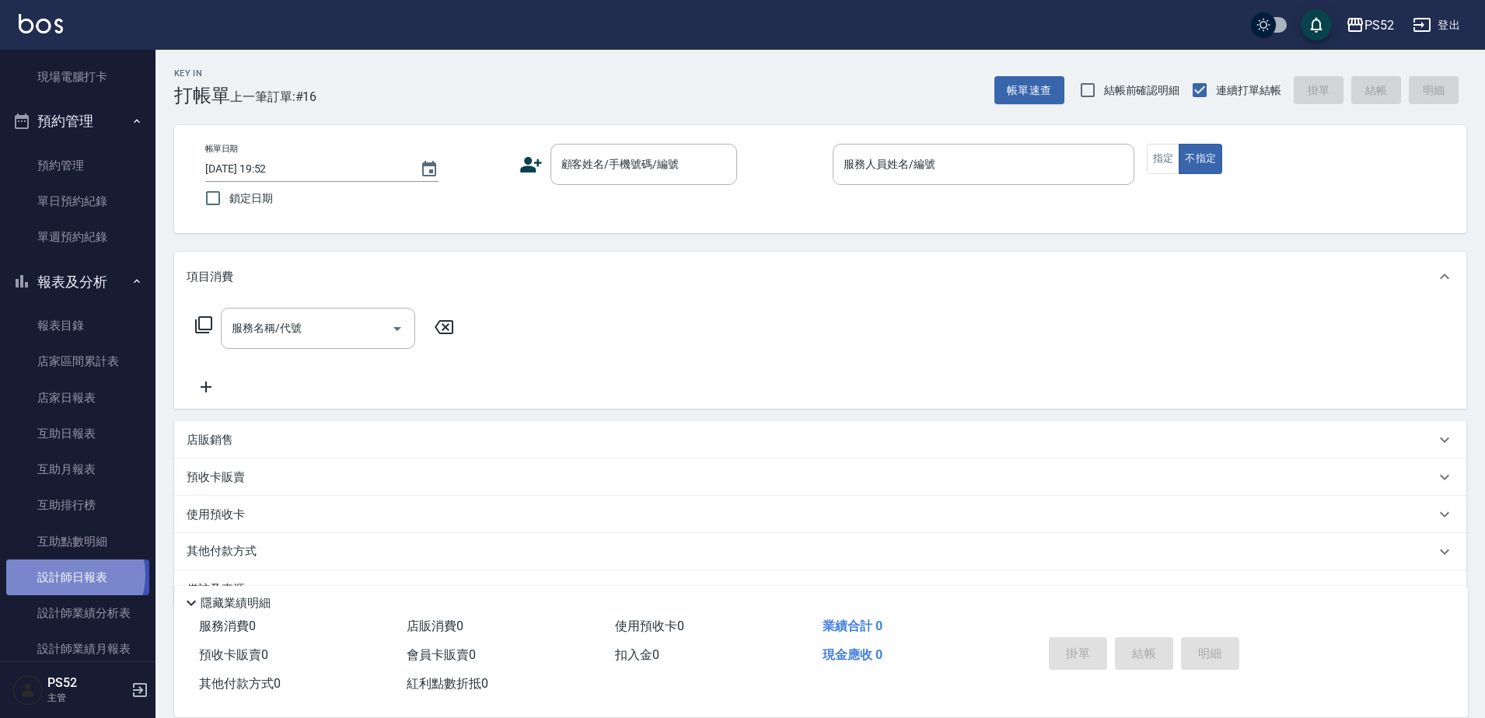
click at [64, 575] on link "設計師日報表" at bounding box center [77, 578] width 143 height 36
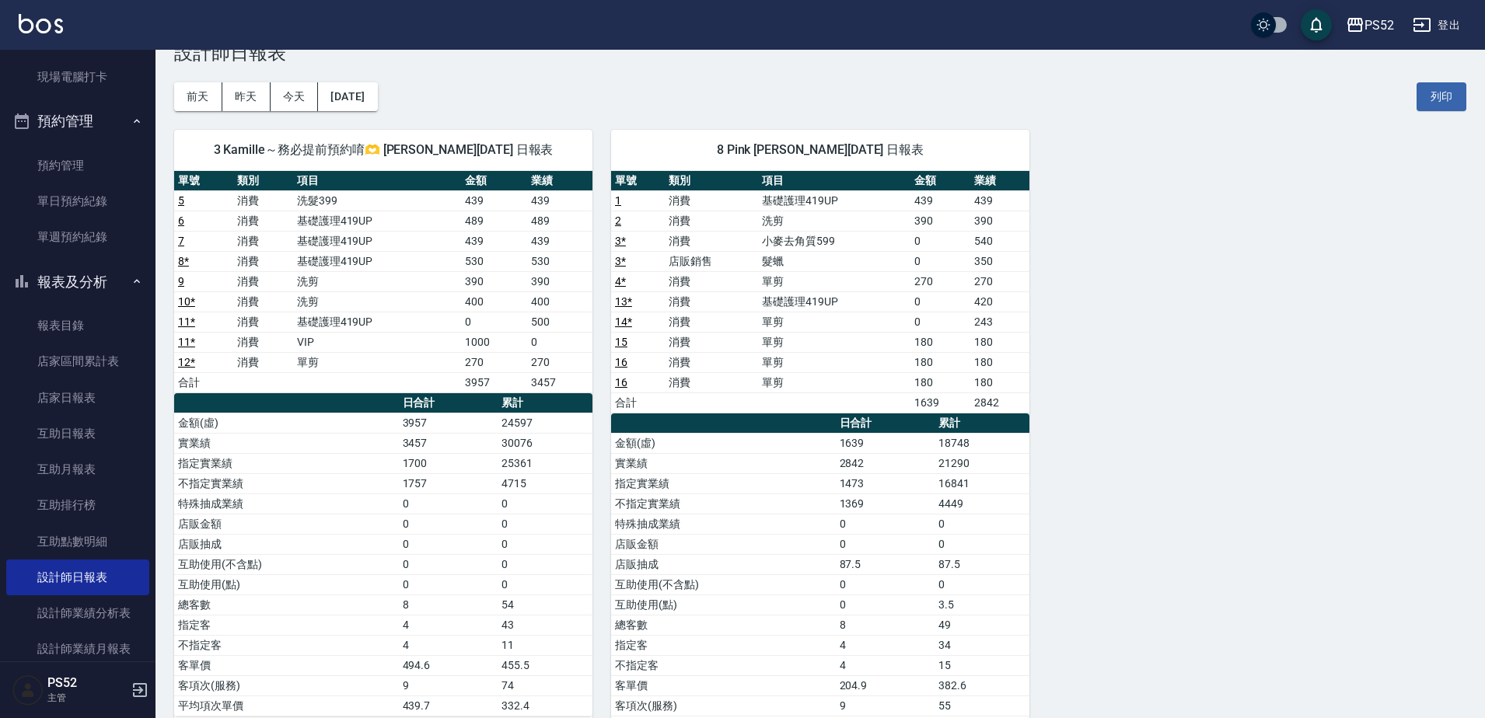
scroll to position [99, 0]
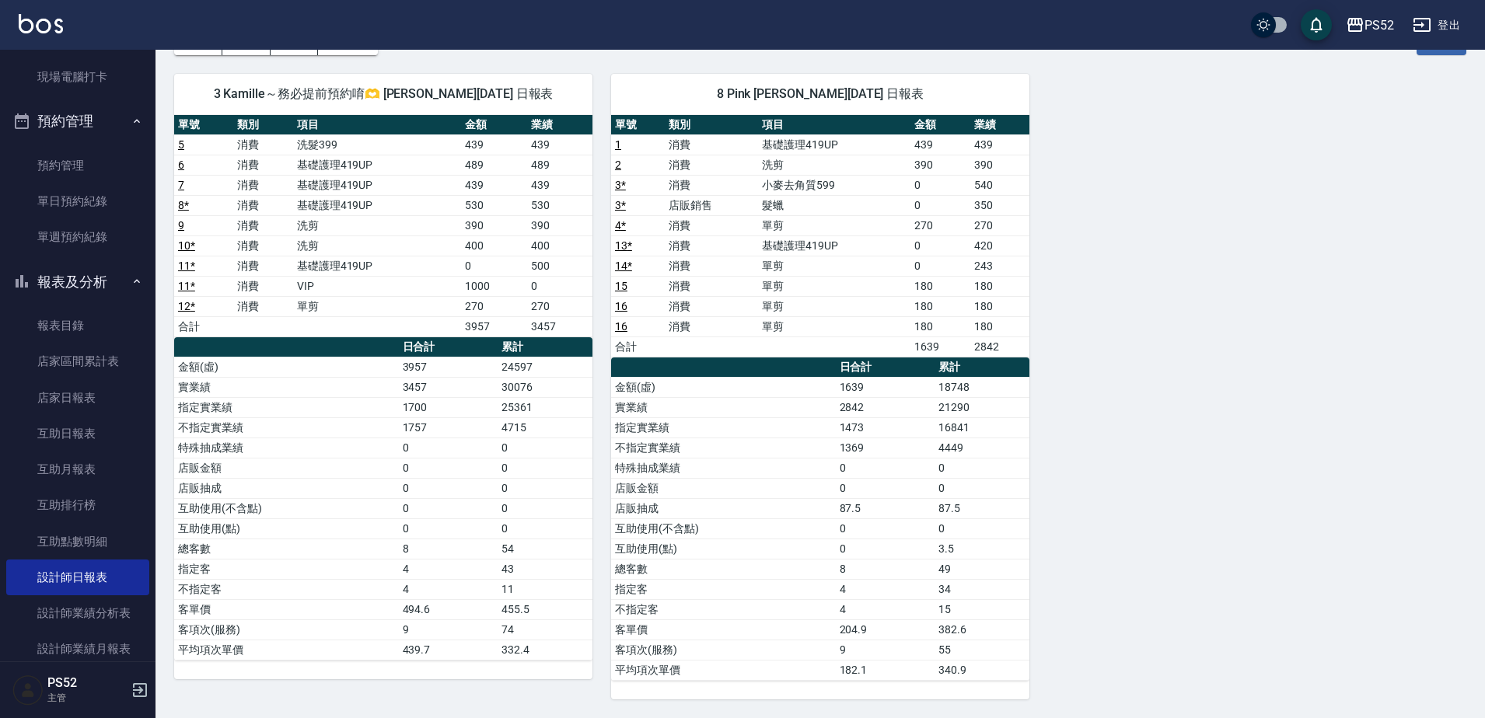
click at [37, 286] on button "報表及分析" at bounding box center [77, 282] width 143 height 40
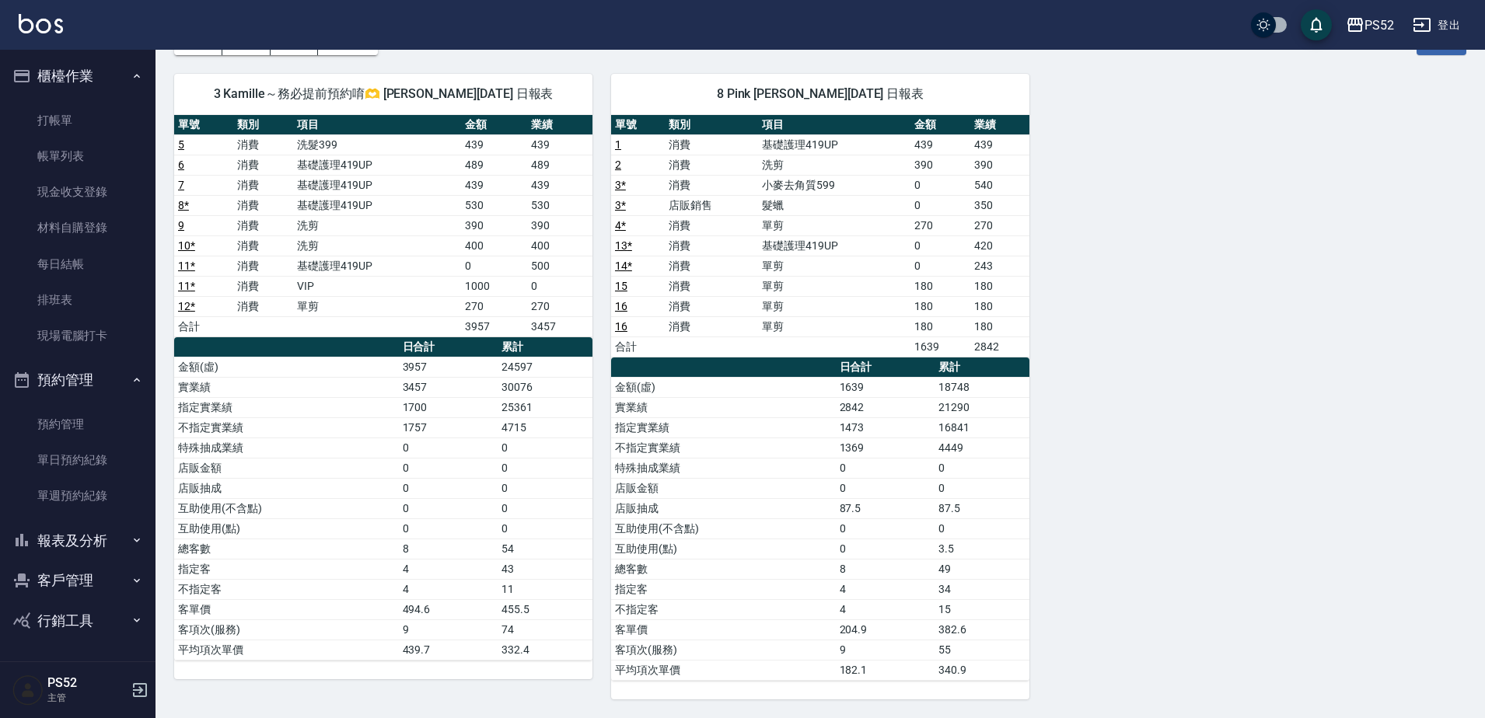
scroll to position [0, 0]
click at [74, 455] on link "單日預約紀錄" at bounding box center [77, 460] width 143 height 36
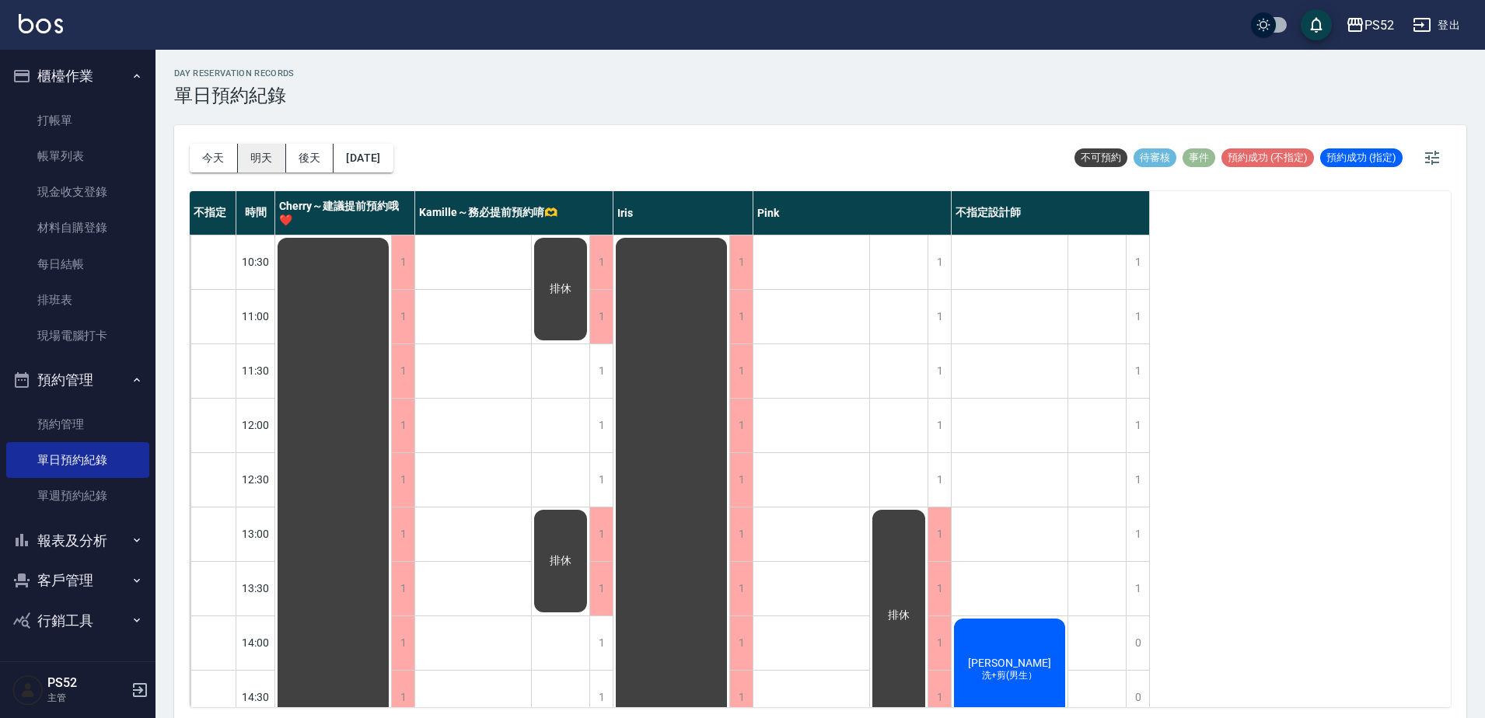
click at [259, 156] on button "明天" at bounding box center [262, 158] width 48 height 29
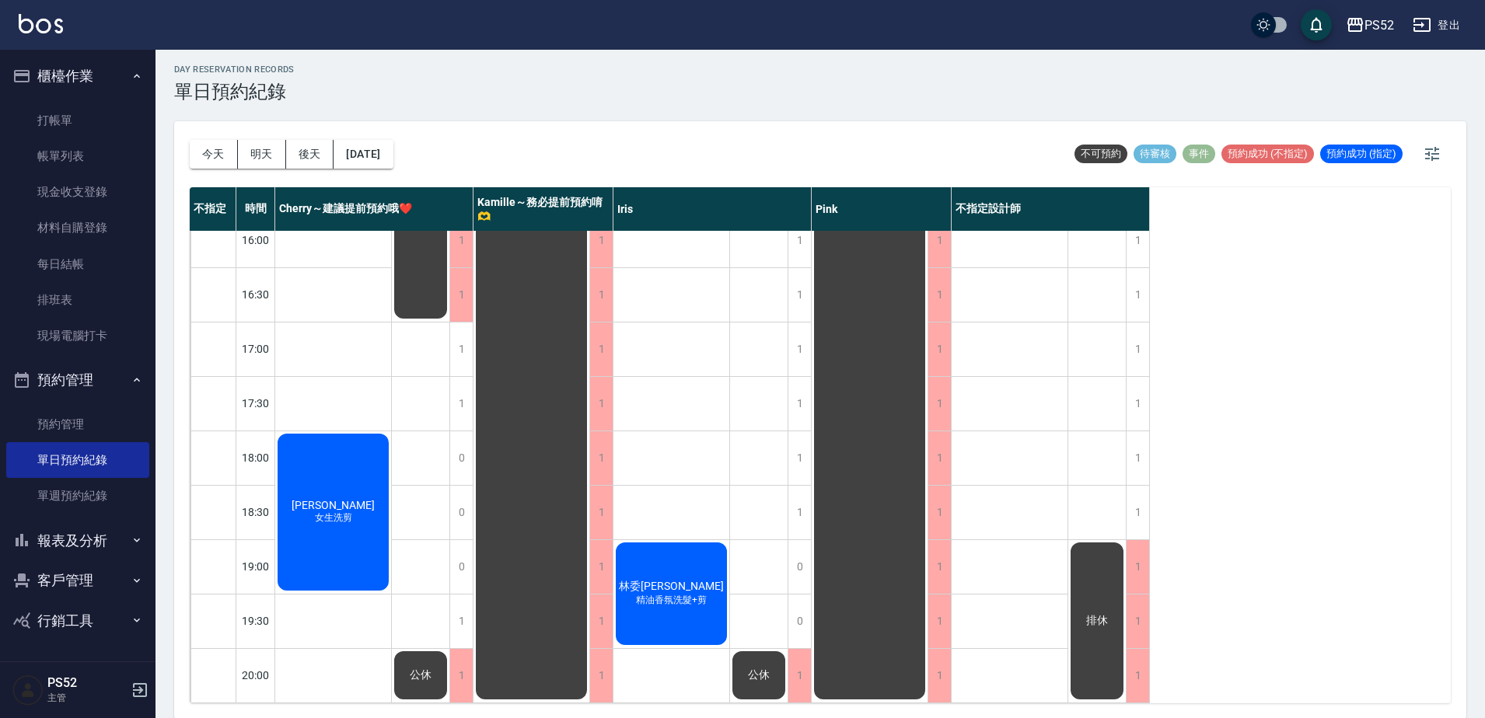
scroll to position [5, 0]
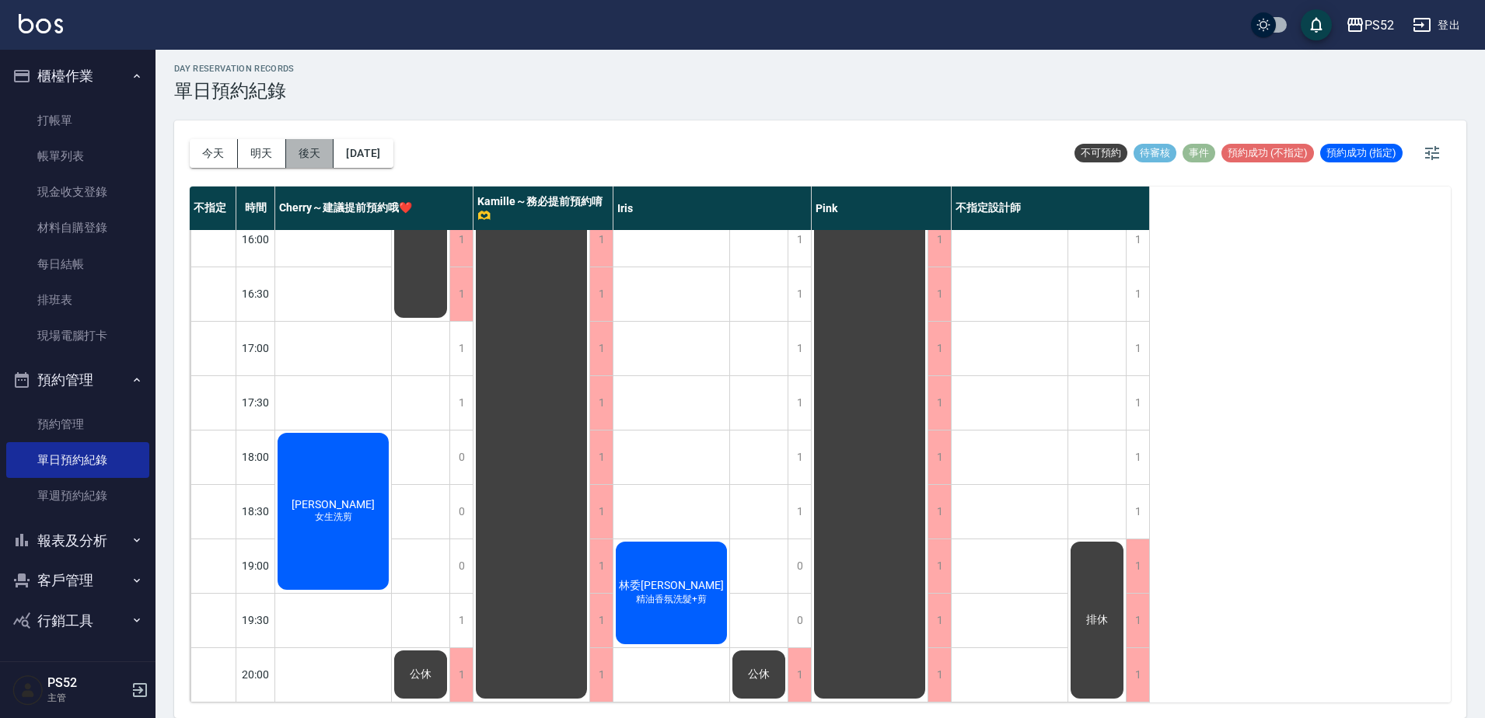
click at [309, 159] on button "後天" at bounding box center [310, 153] width 48 height 29
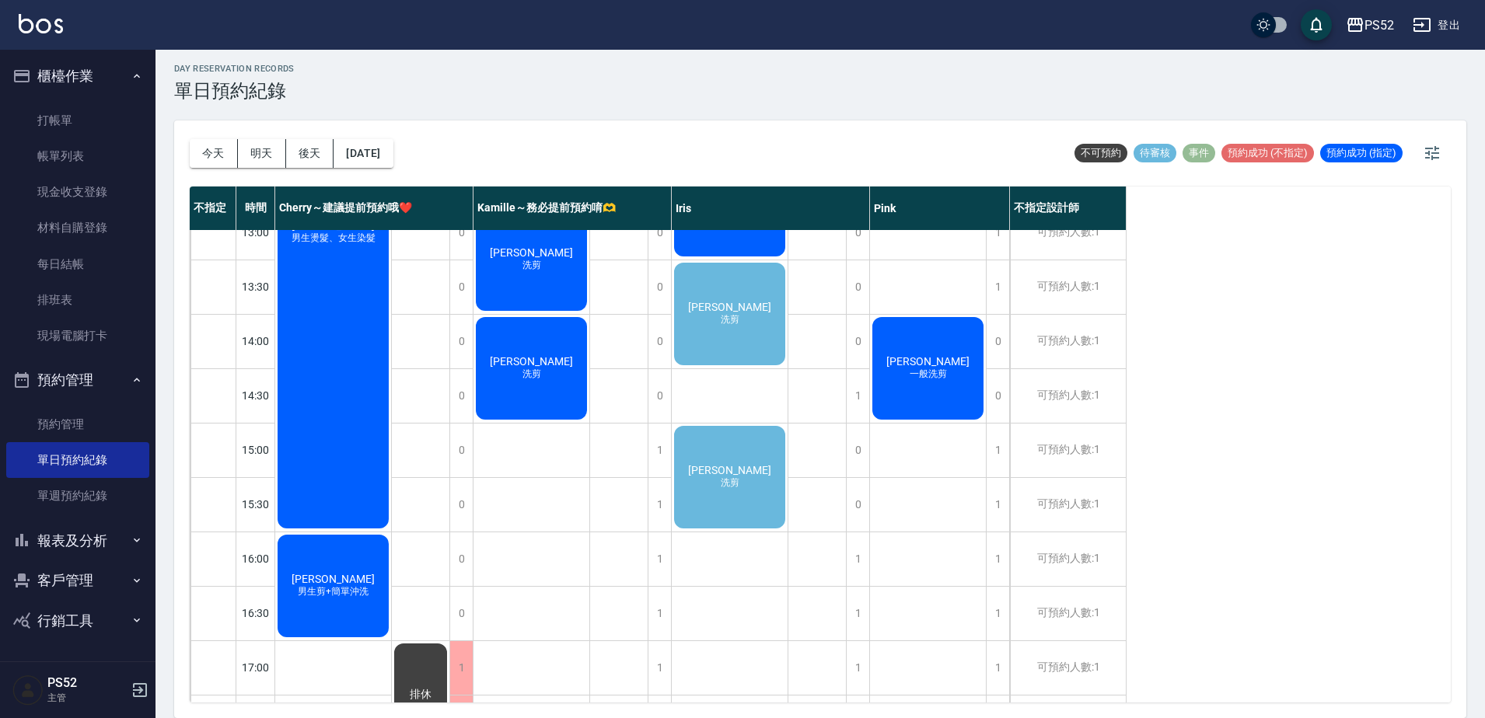
scroll to position [293, 0]
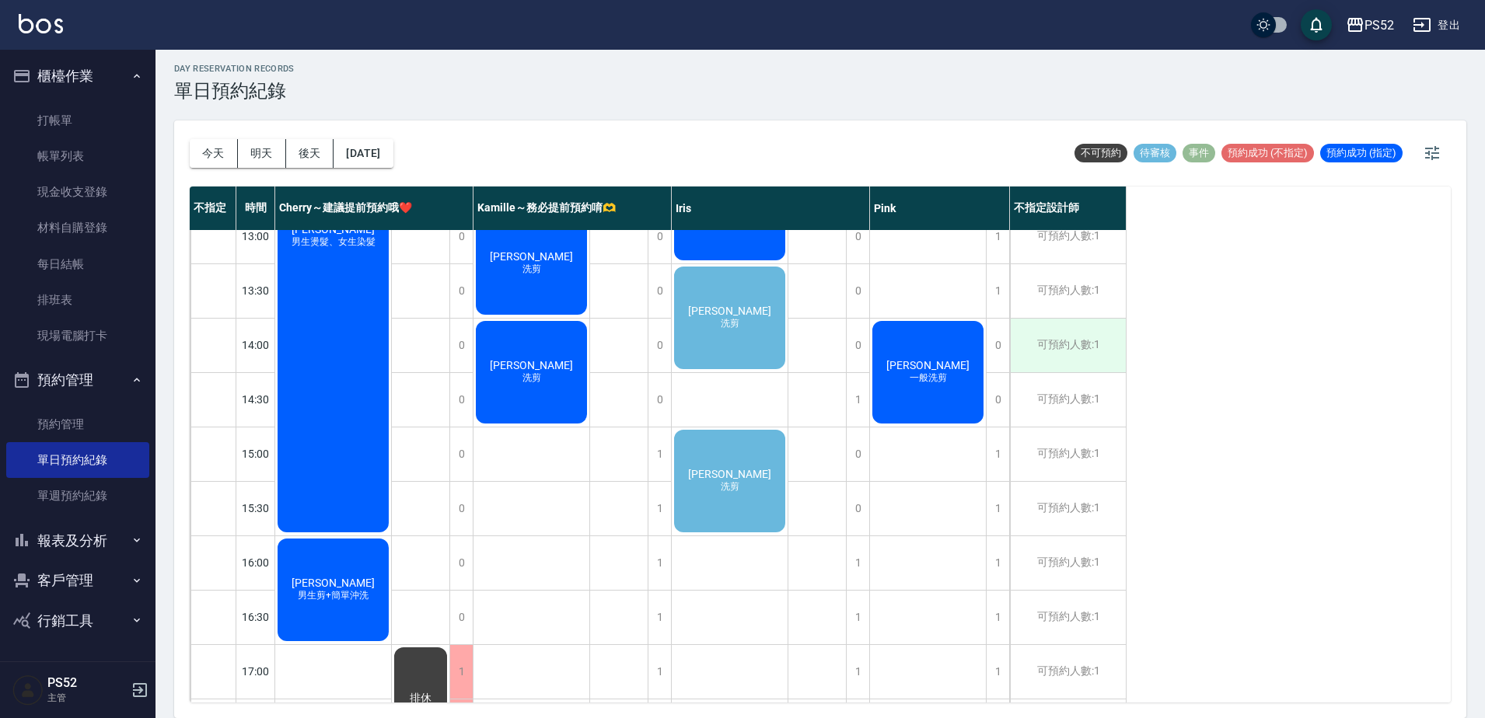
click at [1102, 350] on div "可預約人數:1" at bounding box center [1068, 346] width 116 height 54
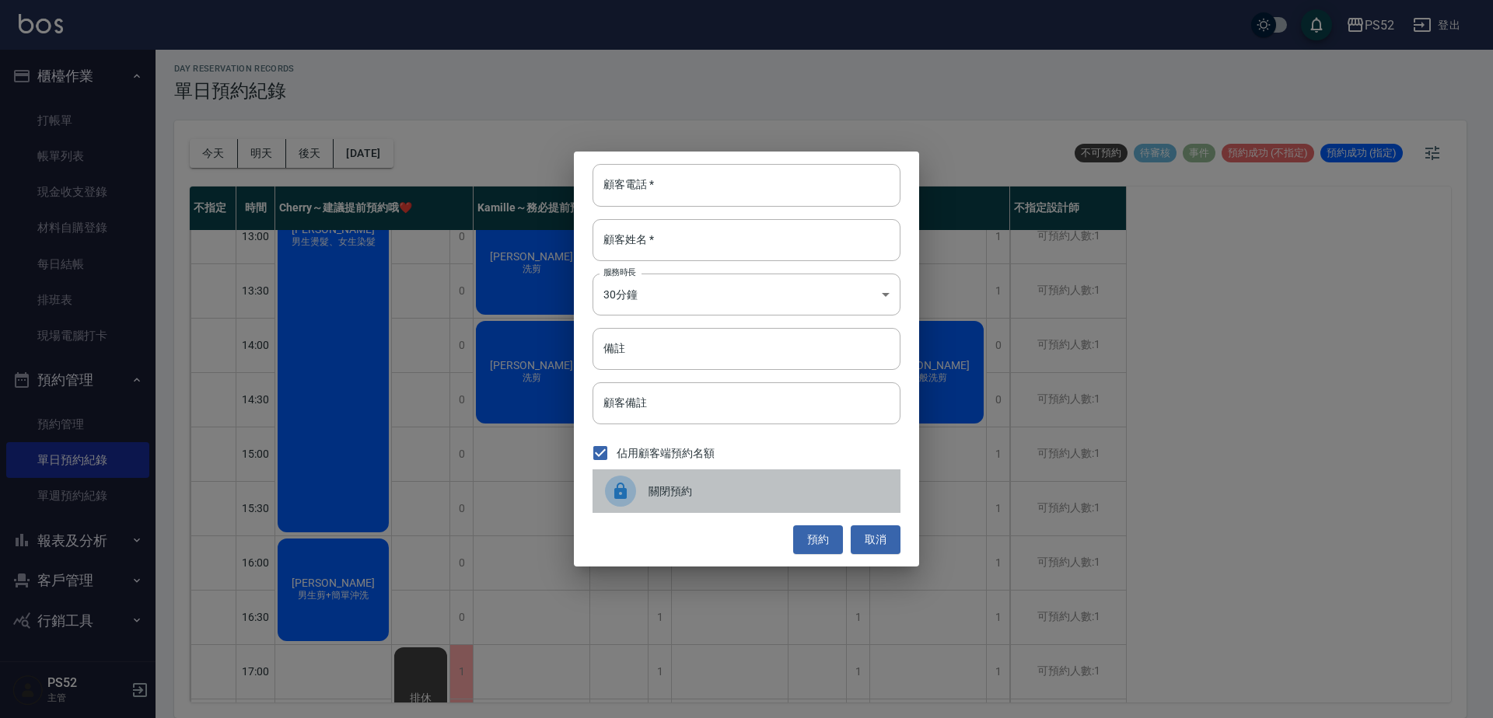
click at [657, 488] on span "關閉預約" at bounding box center [767, 492] width 239 height 16
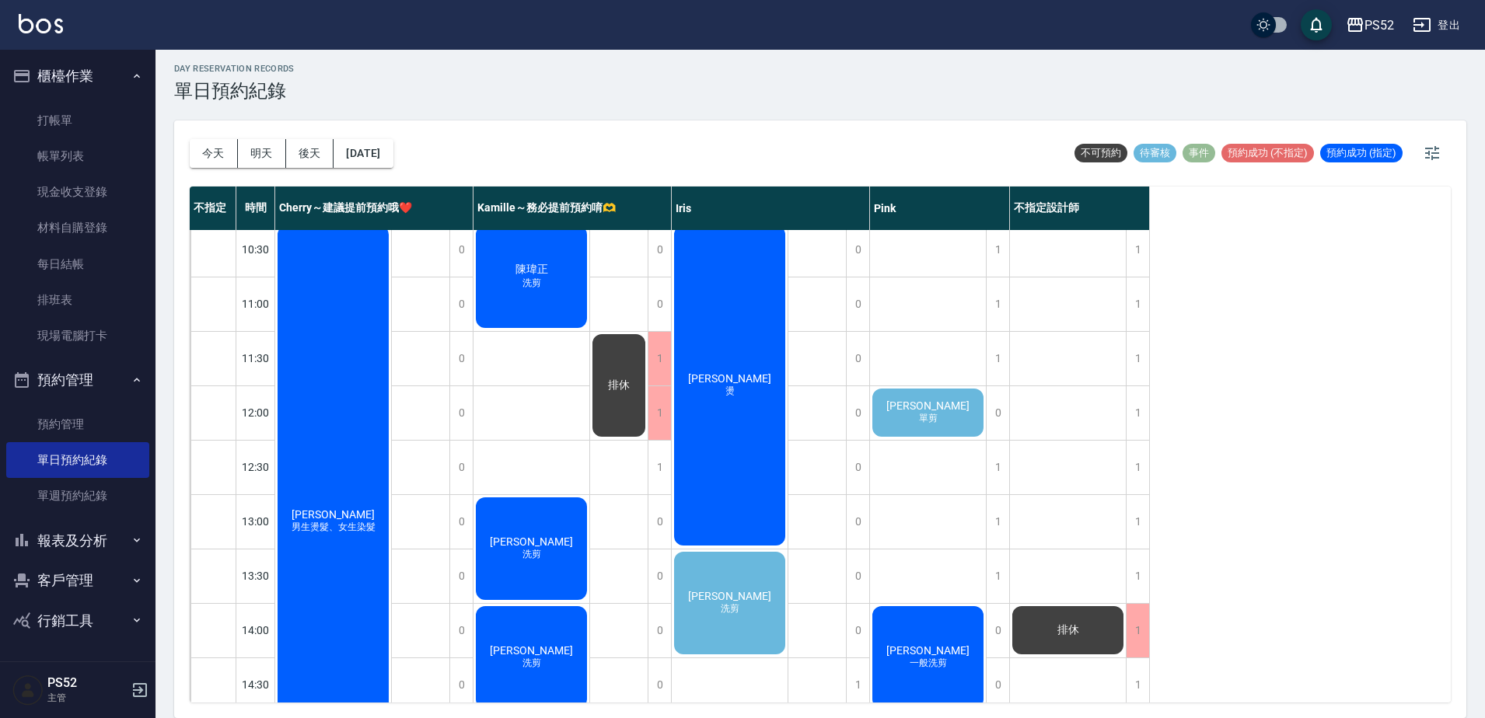
scroll to position [0, 0]
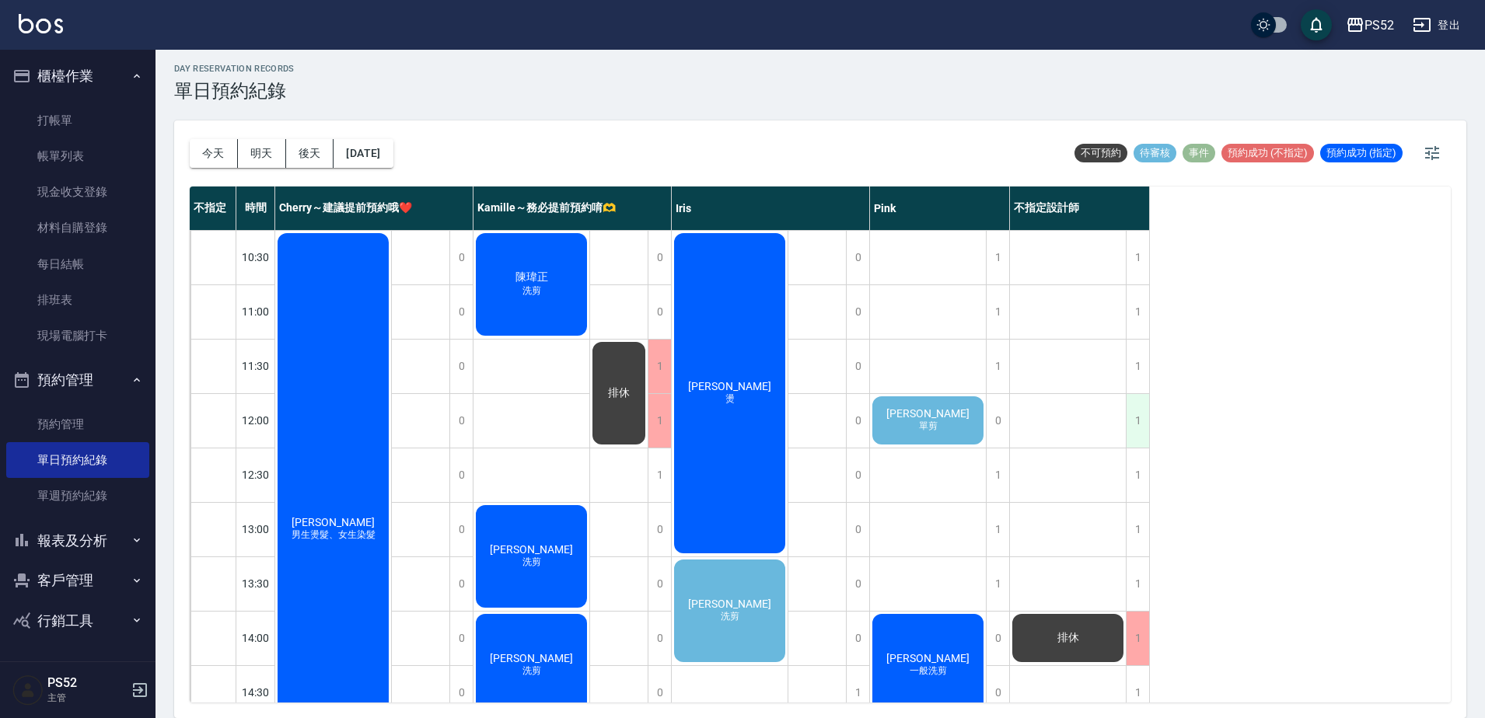
click at [1137, 422] on div "1" at bounding box center [1137, 421] width 23 height 54
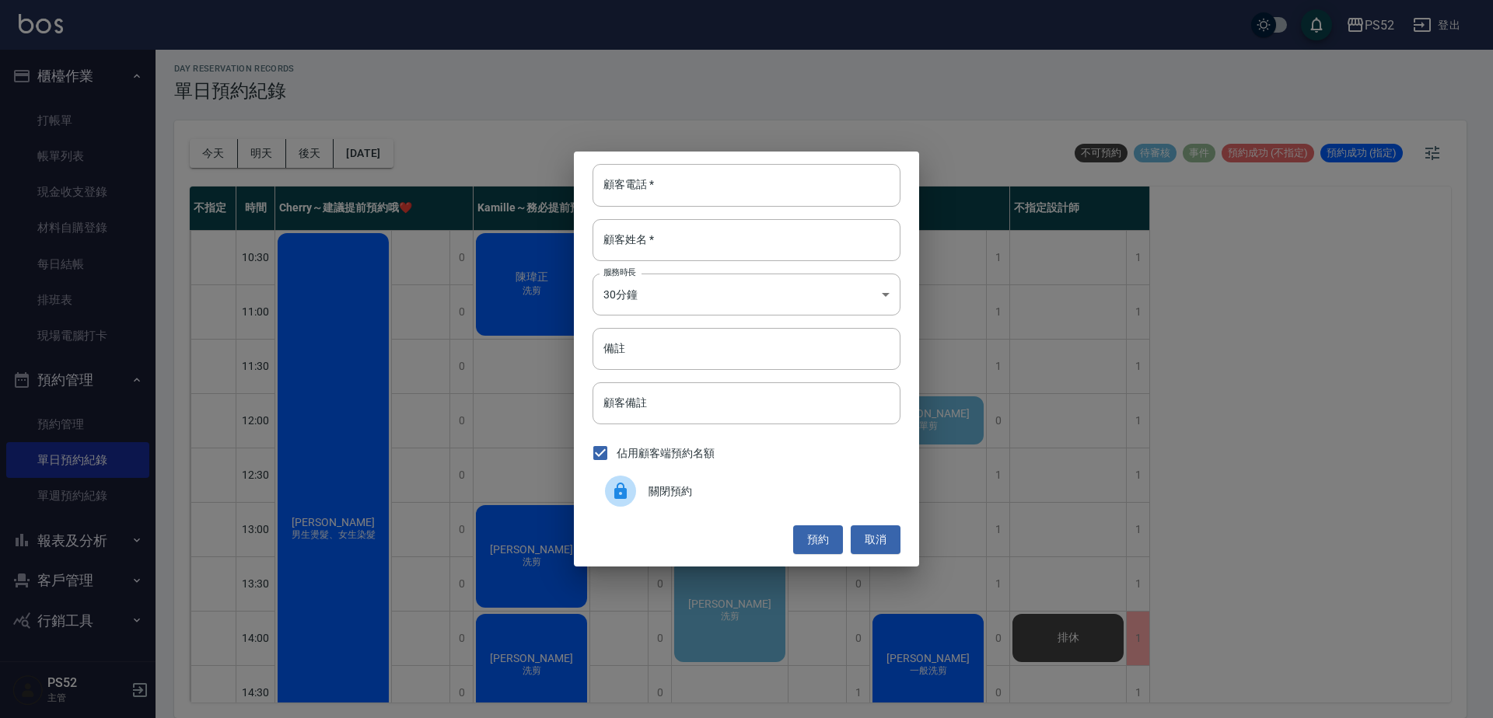
click at [718, 474] on div "關閉預約" at bounding box center [746, 492] width 308 height 44
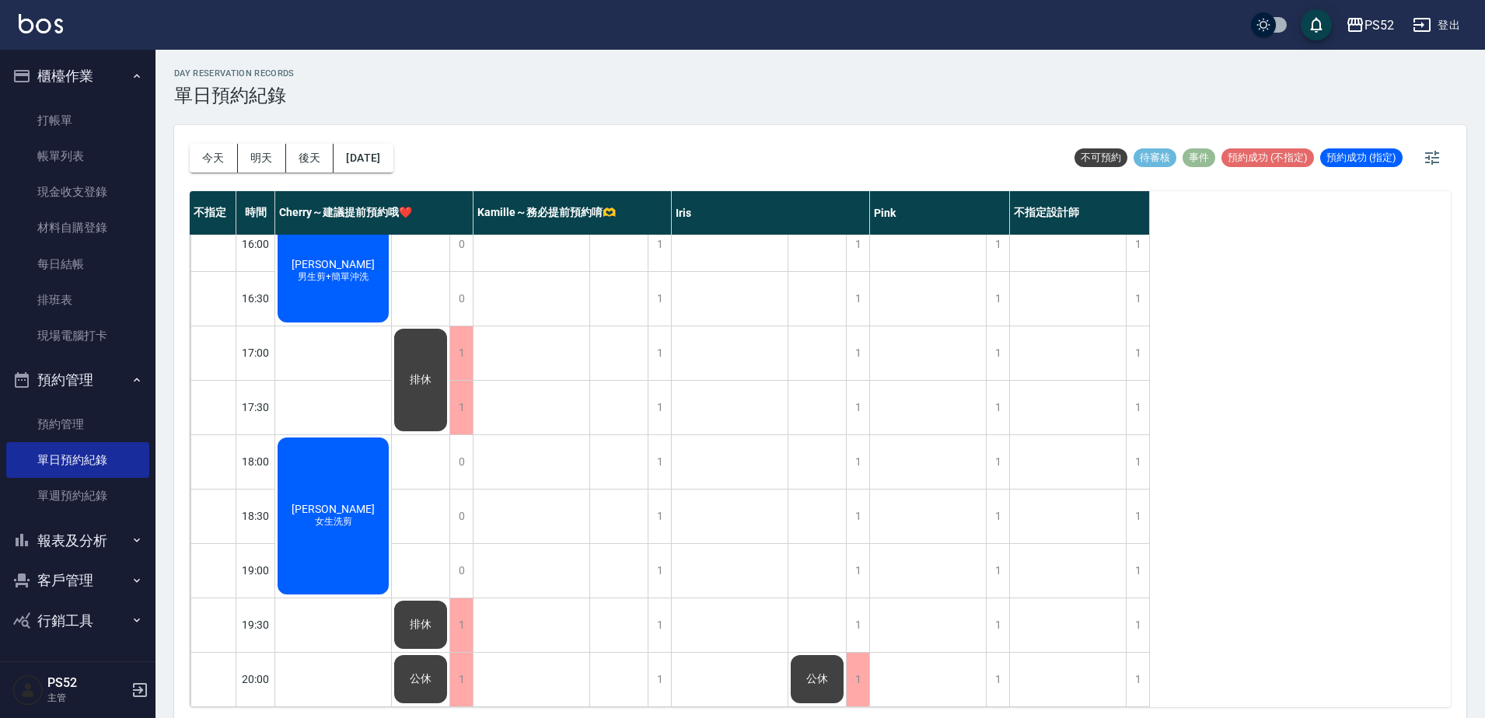
scroll to position [630, 0]
click at [383, 158] on button "[DATE]" at bounding box center [363, 158] width 59 height 29
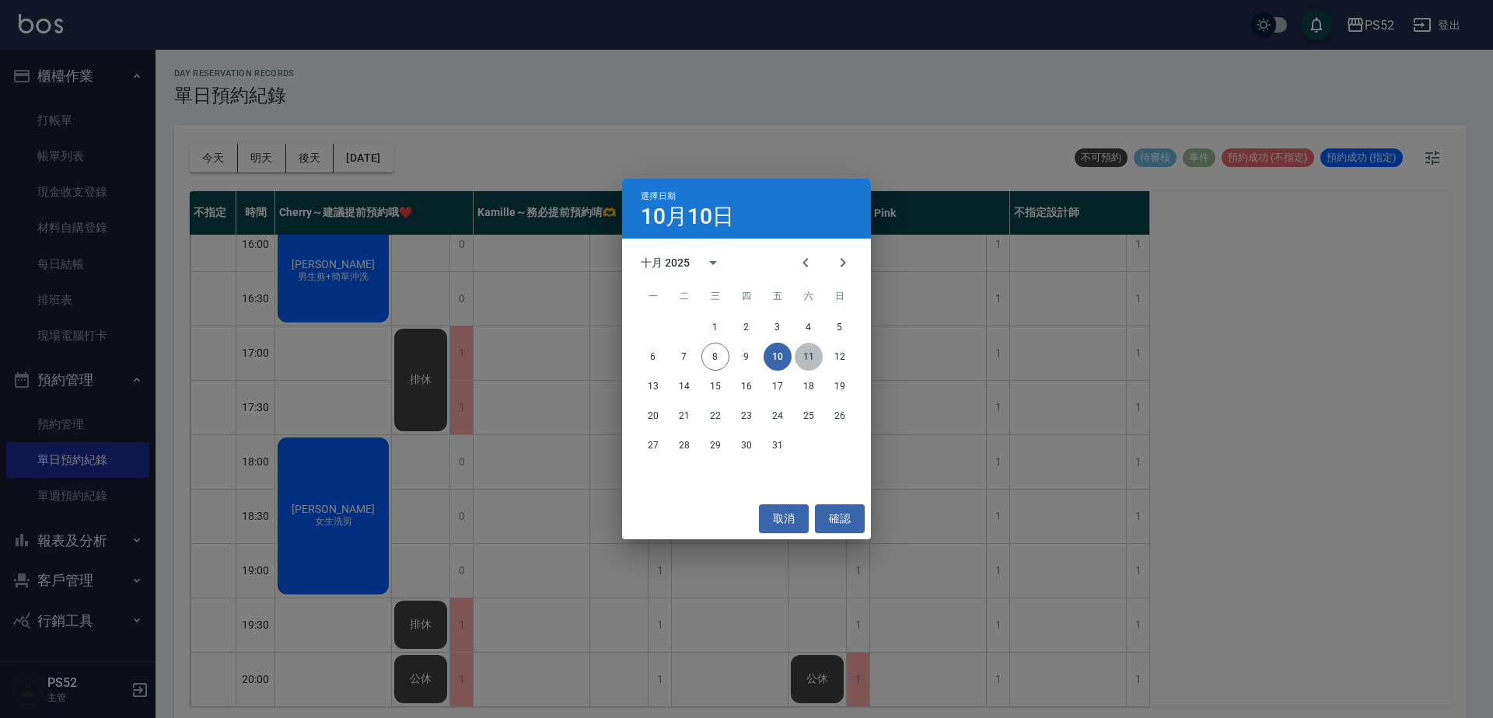
click at [809, 357] on button "11" at bounding box center [809, 357] width 28 height 28
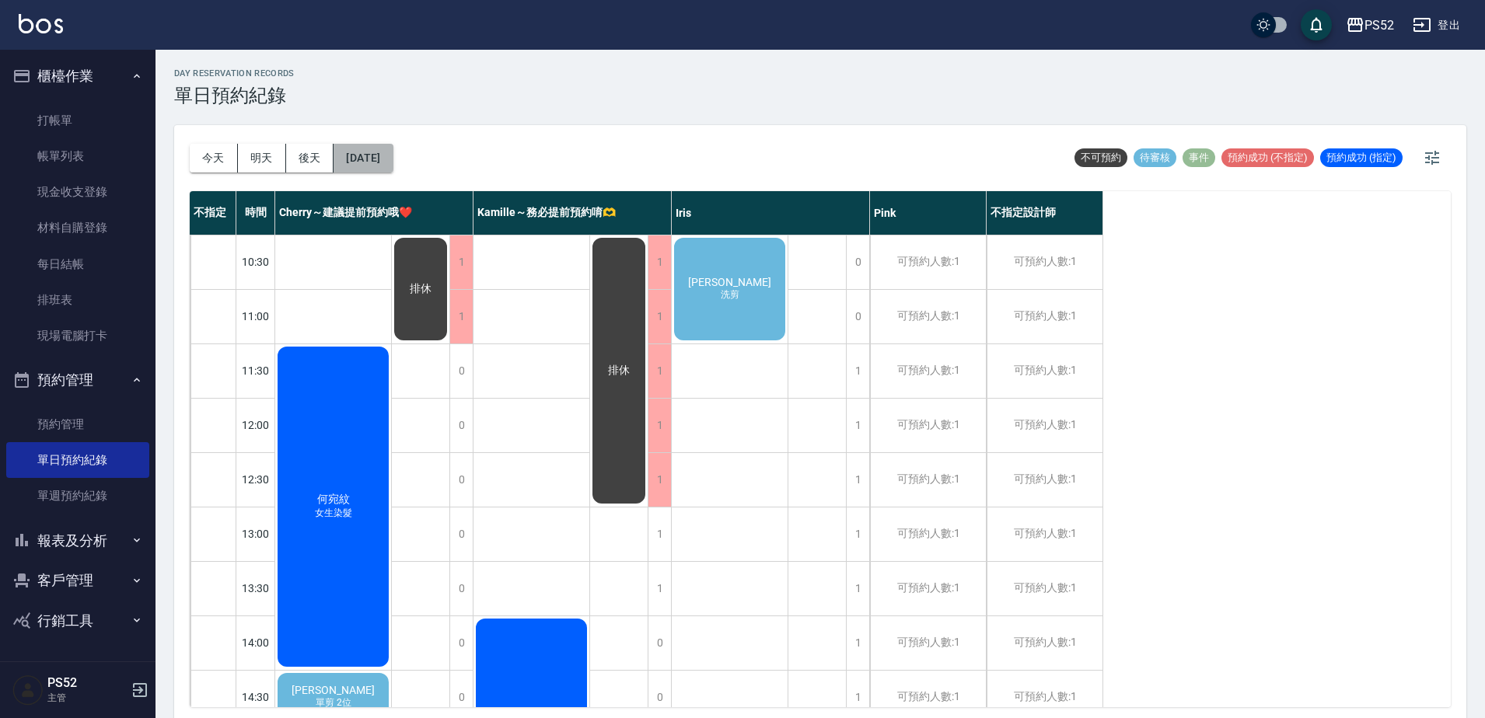
click at [369, 159] on button "[DATE]" at bounding box center [363, 158] width 59 height 29
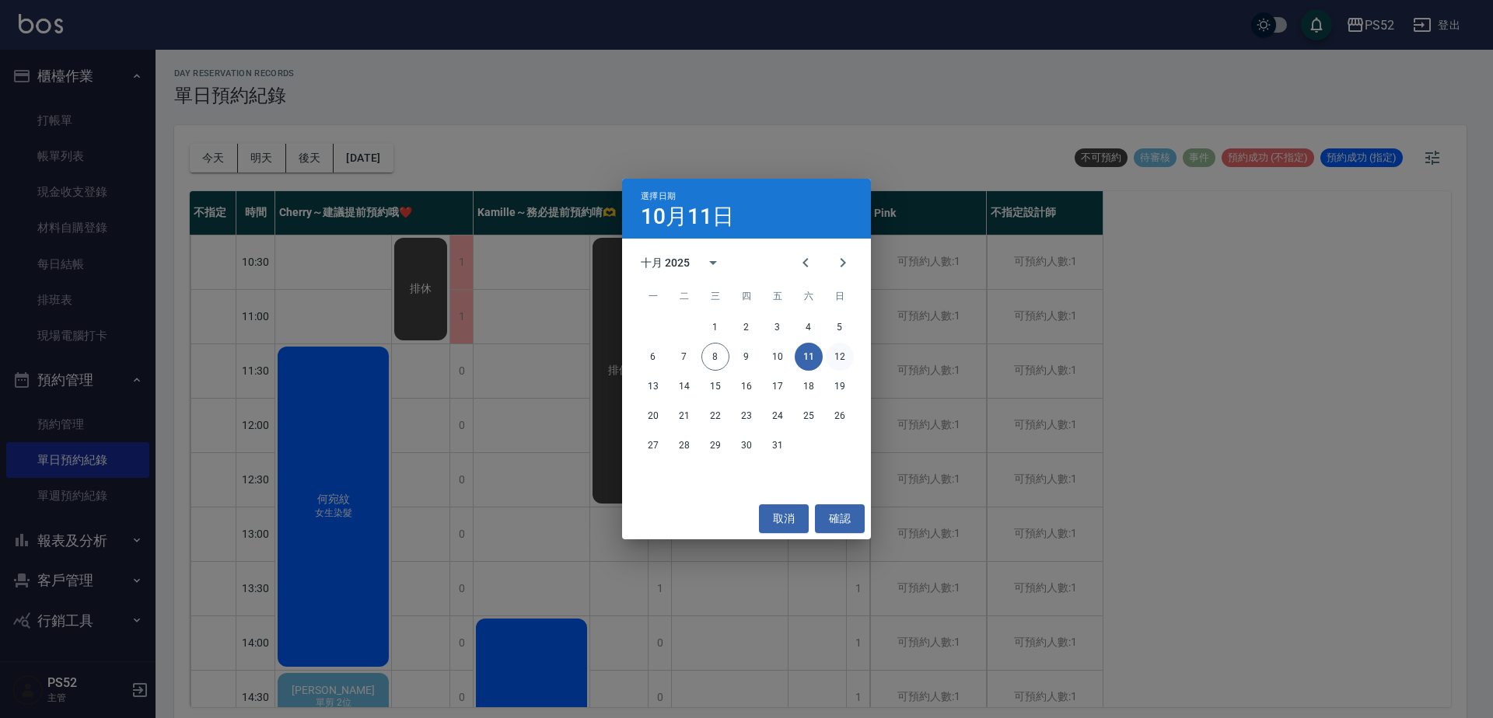
click at [844, 356] on button "12" at bounding box center [840, 357] width 28 height 28
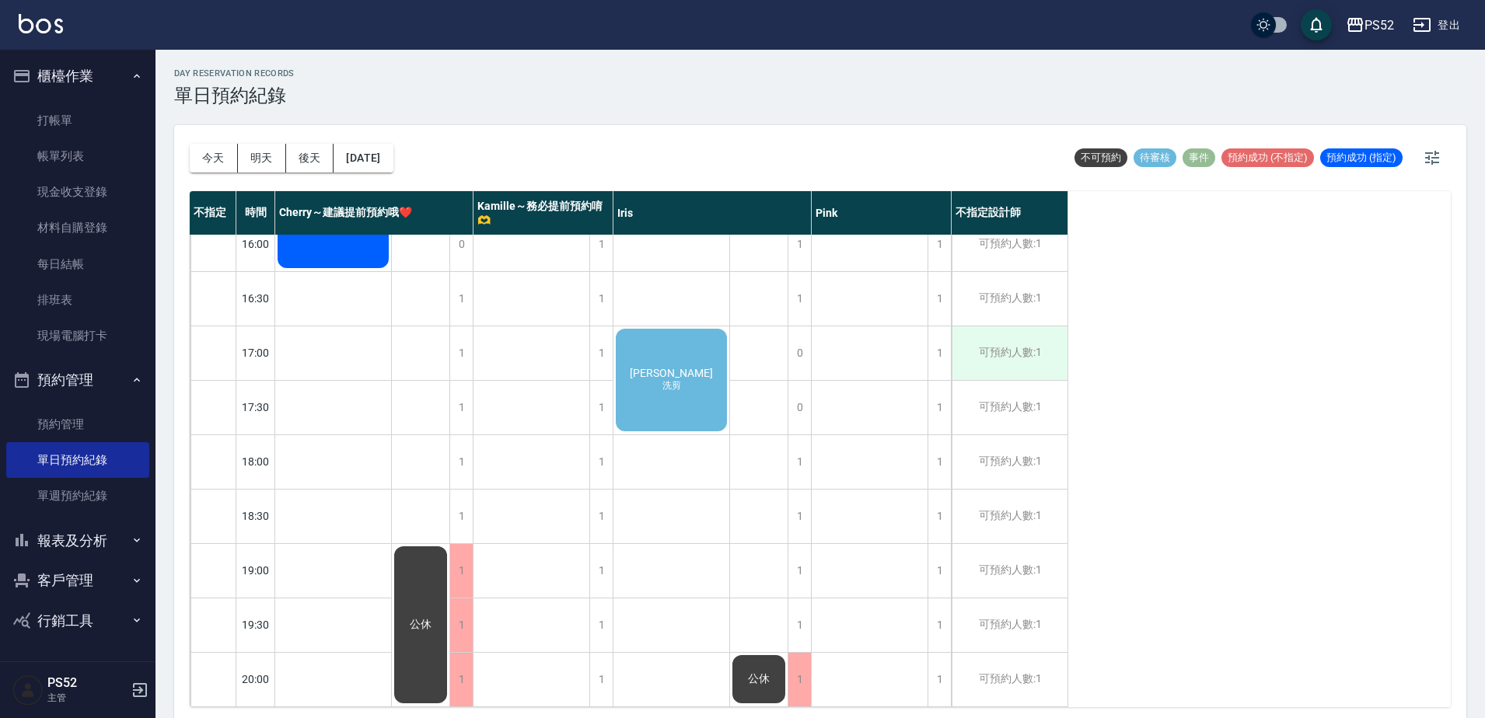
scroll to position [5, 0]
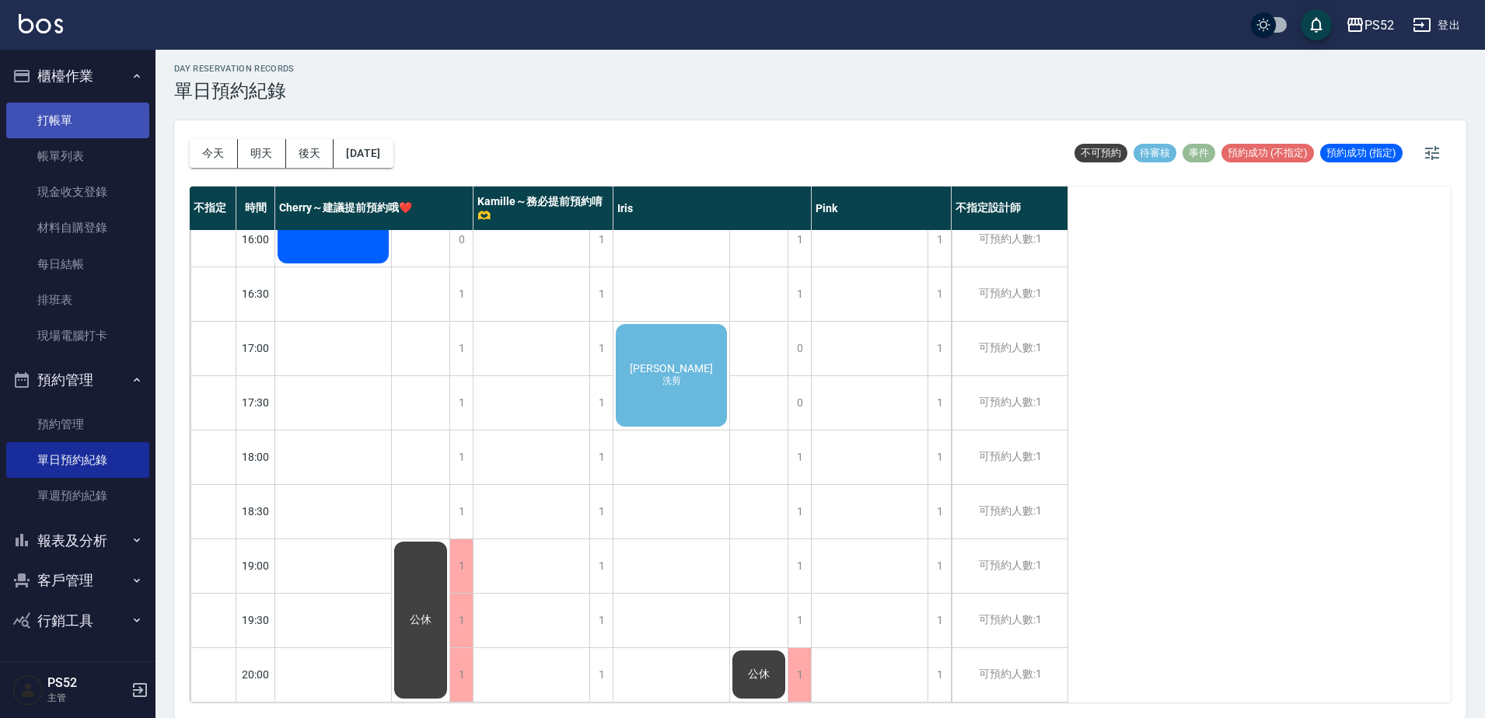
click at [91, 115] on link "打帳單" at bounding box center [77, 121] width 143 height 36
